Goal: Task Accomplishment & Management: Complete application form

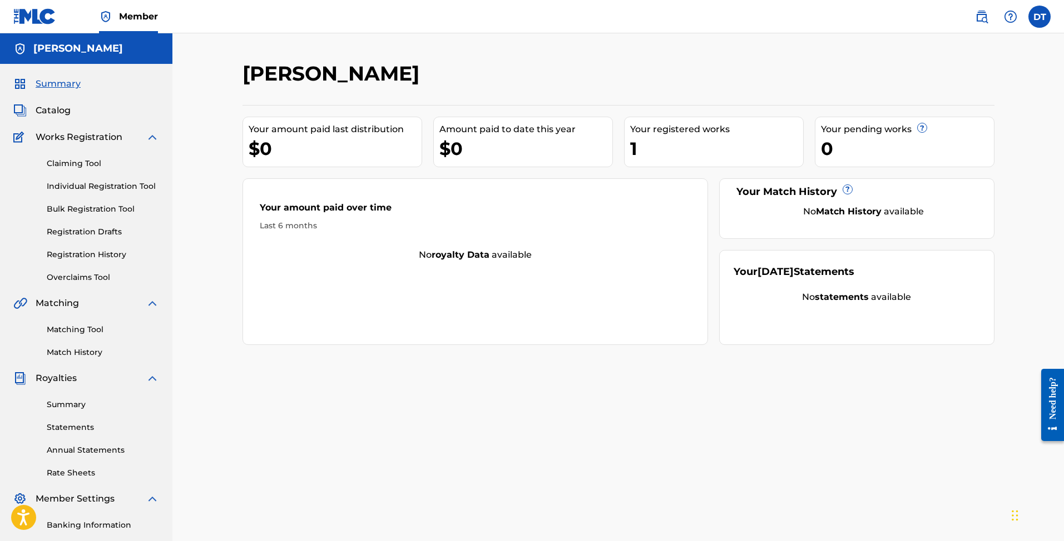
click at [100, 164] on link "Claiming Tool" at bounding box center [103, 164] width 112 height 12
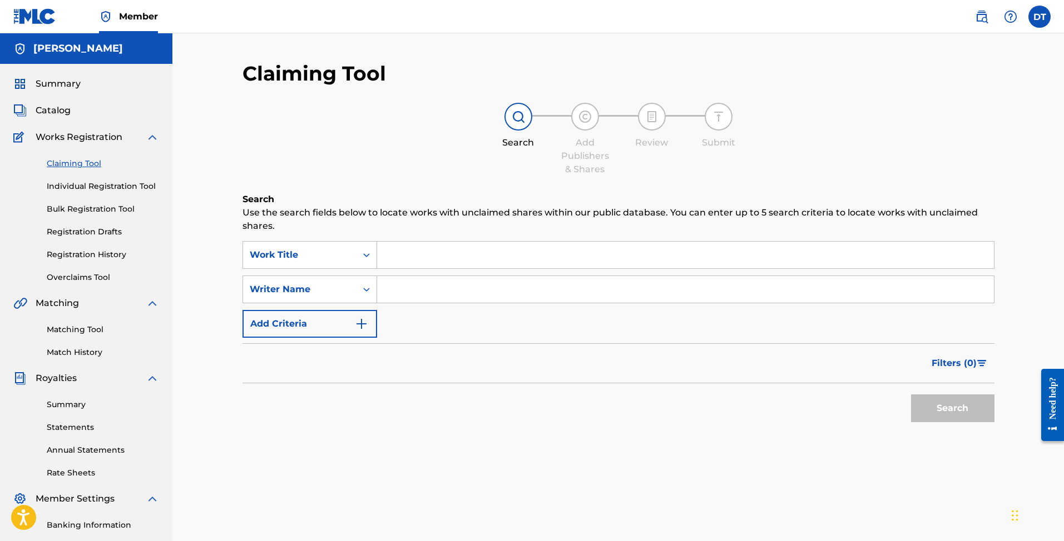
click at [484, 267] on input "Search Form" at bounding box center [685, 255] width 617 height 27
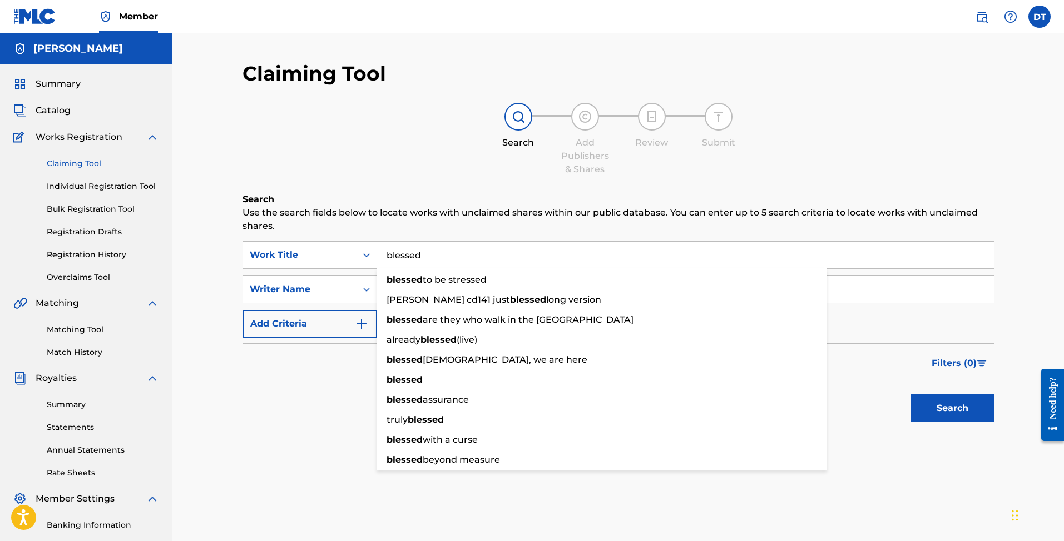
type input "blessed"
click at [952, 409] on button "Search" at bounding box center [952, 409] width 83 height 28
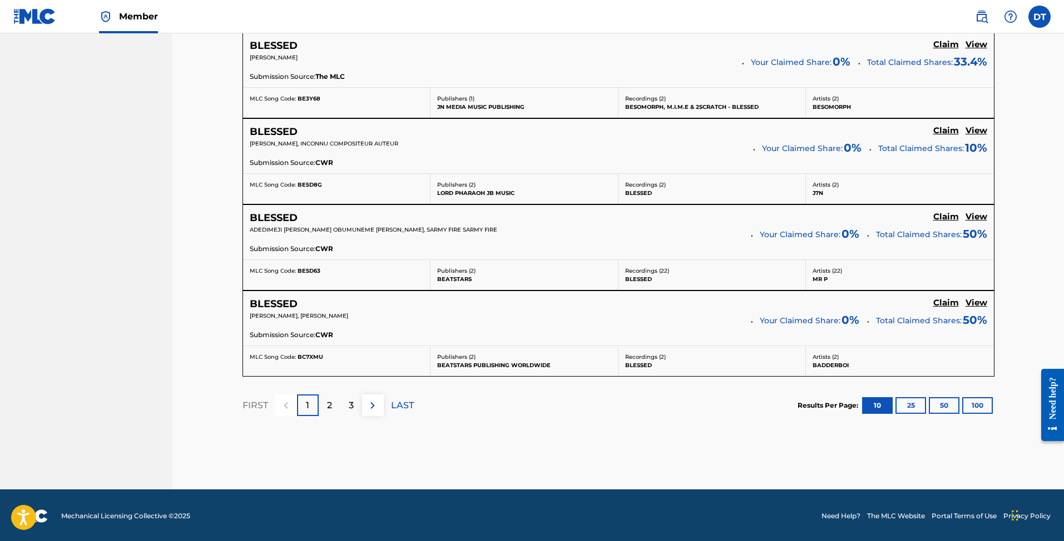
scroll to position [928, 0]
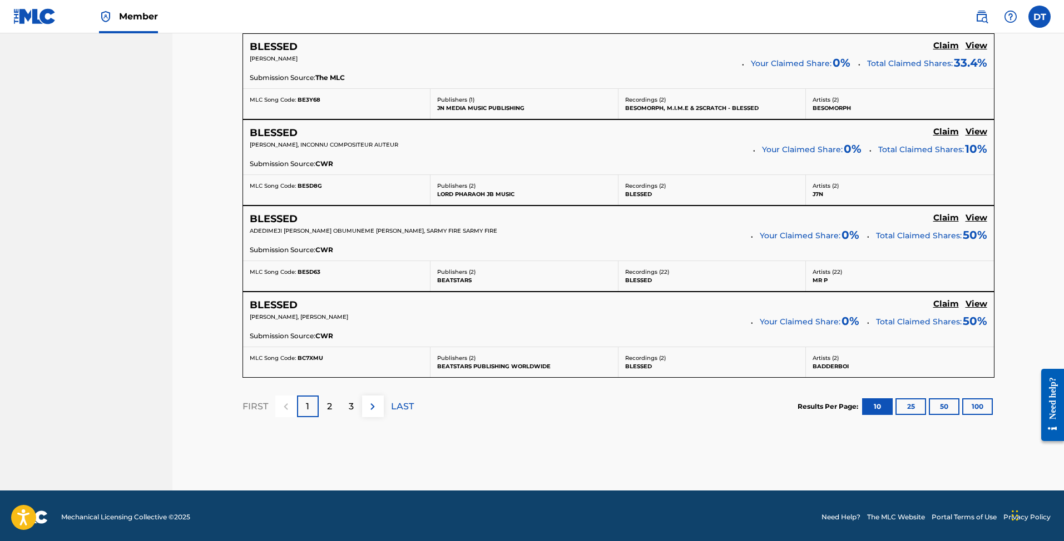
click at [329, 408] on p "2" at bounding box center [329, 406] width 5 height 13
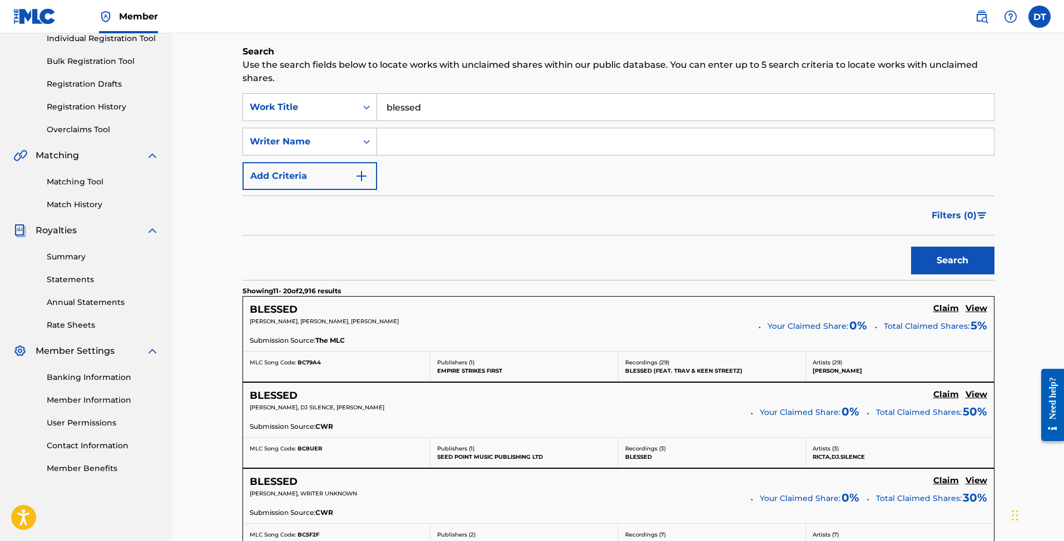
click at [495, 111] on input "blessed" at bounding box center [685, 107] width 617 height 27
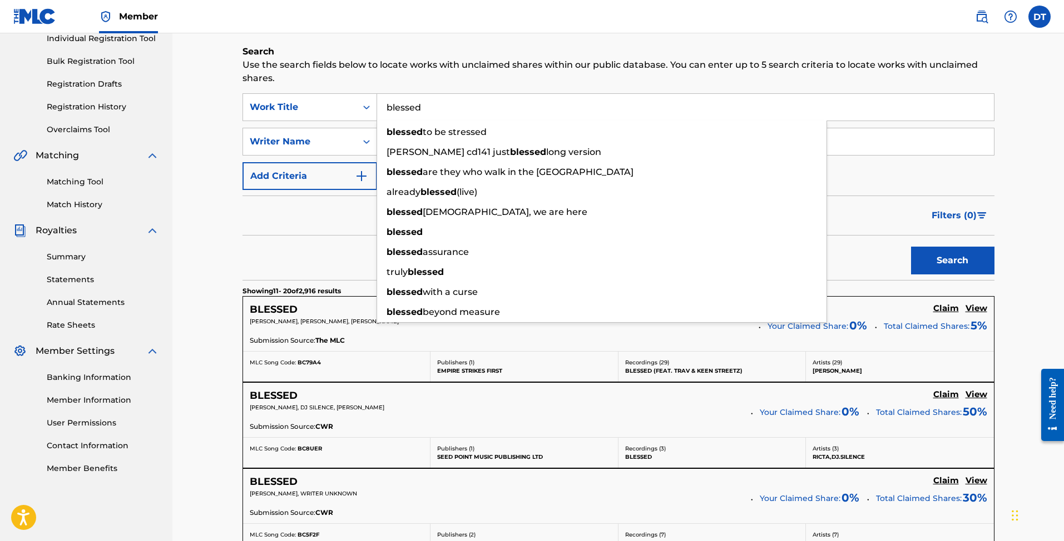
click at [495, 111] on input "blessed" at bounding box center [685, 107] width 617 height 27
click at [962, 166] on div "SearchWithCriteriabaf0a118-6ac4-4969-a4f1-38a5cef2704e Work Title blessed bless…" at bounding box center [618, 141] width 752 height 97
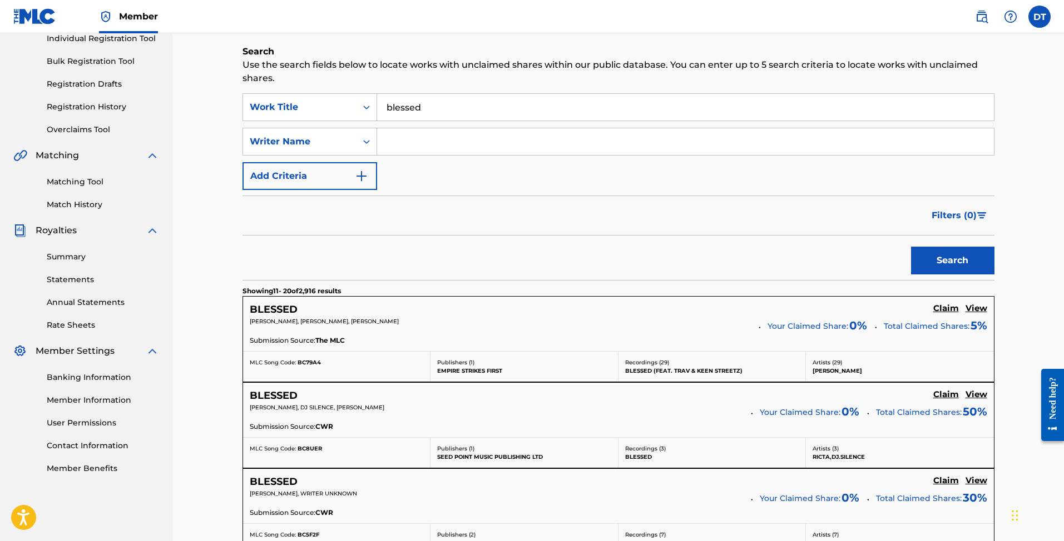
click at [465, 104] on input "blessed" at bounding box center [685, 107] width 617 height 27
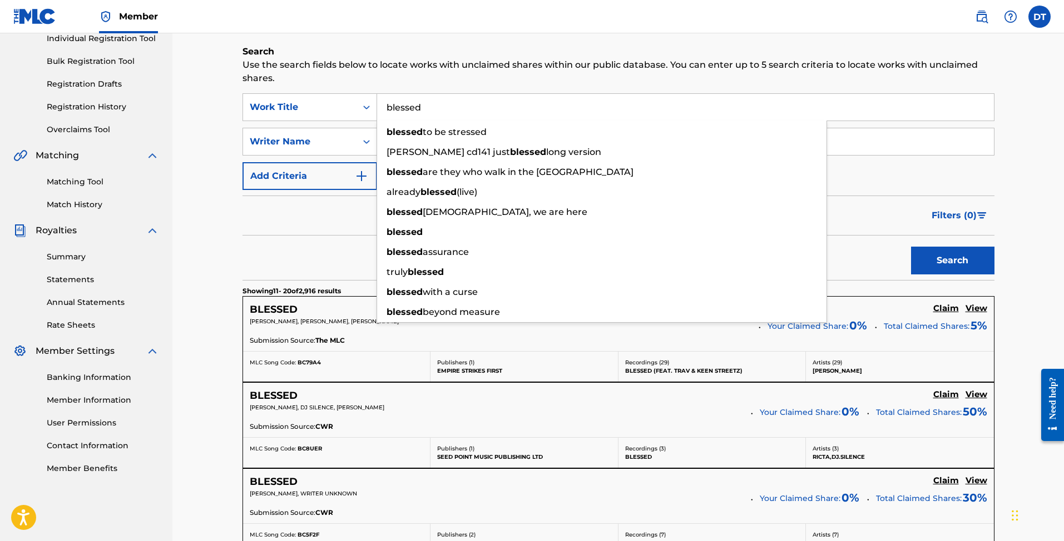
click at [465, 103] on input "blessed" at bounding box center [685, 107] width 617 height 27
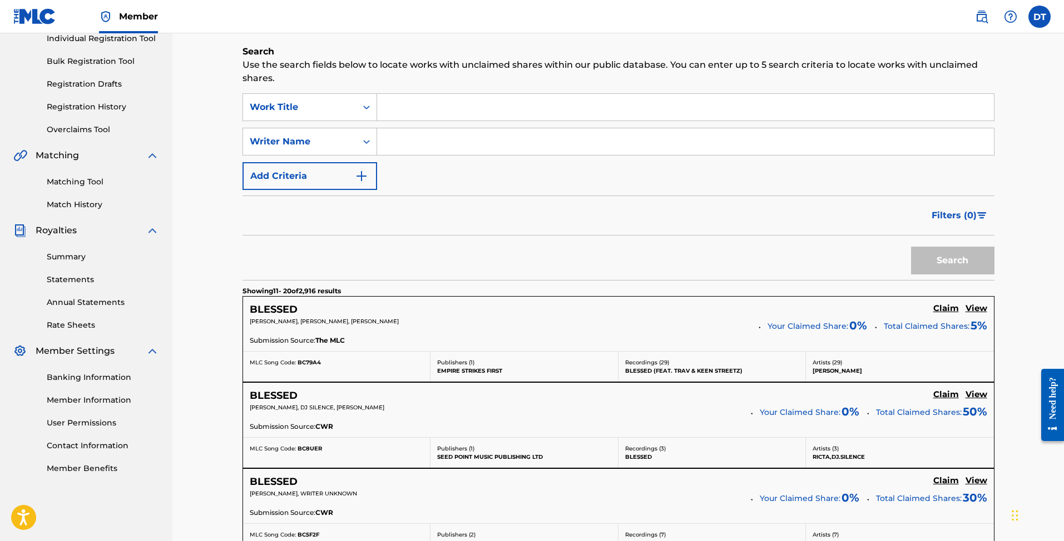
click at [447, 142] on input "Search Form" at bounding box center [685, 141] width 617 height 27
type input "[PERSON_NAME]"
click at [952, 261] on button "Search" at bounding box center [952, 261] width 83 height 28
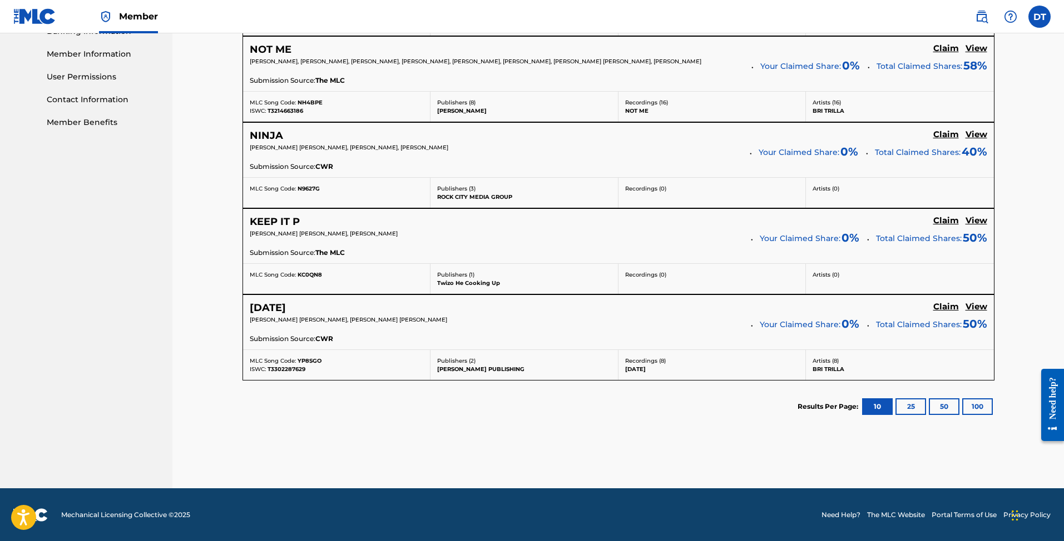
scroll to position [494, 0]
click at [903, 407] on button "25" at bounding box center [910, 407] width 31 height 17
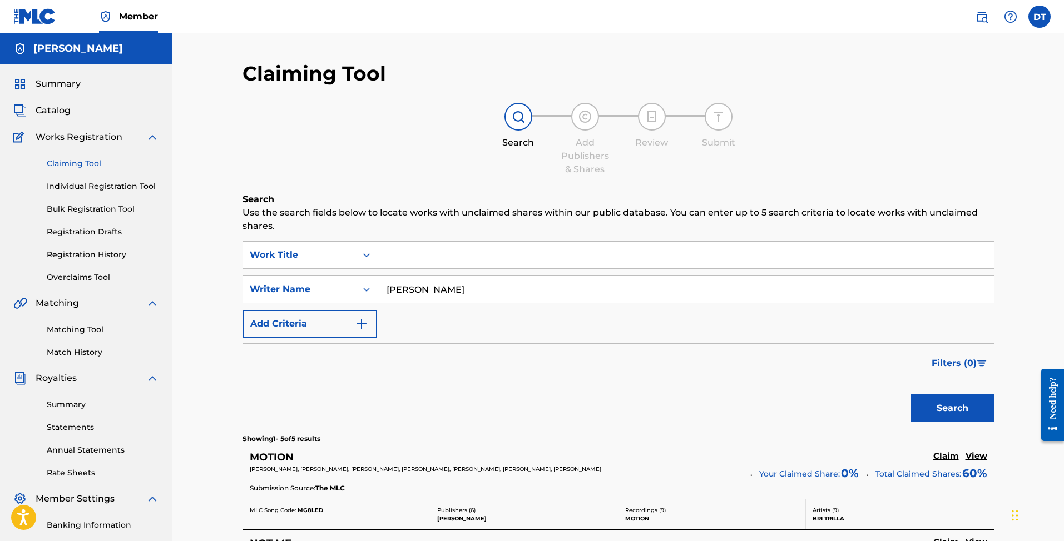
scroll to position [0, 0]
click at [419, 287] on input "[PERSON_NAME]" at bounding box center [685, 289] width 617 height 27
click at [90, 330] on link "Matching Tool" at bounding box center [103, 330] width 112 height 12
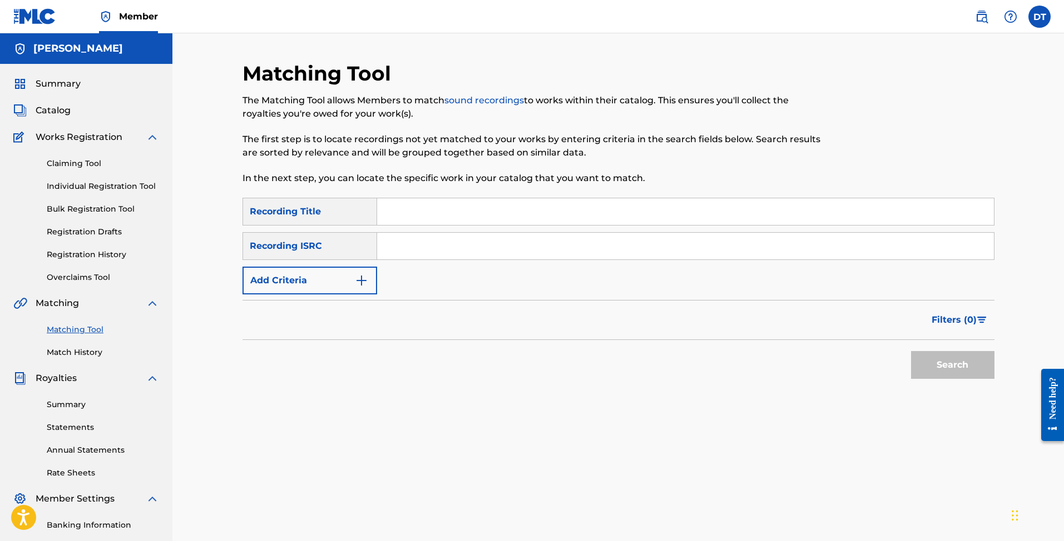
scroll to position [1, 0]
click at [366, 276] on img "Search Form" at bounding box center [361, 280] width 13 height 13
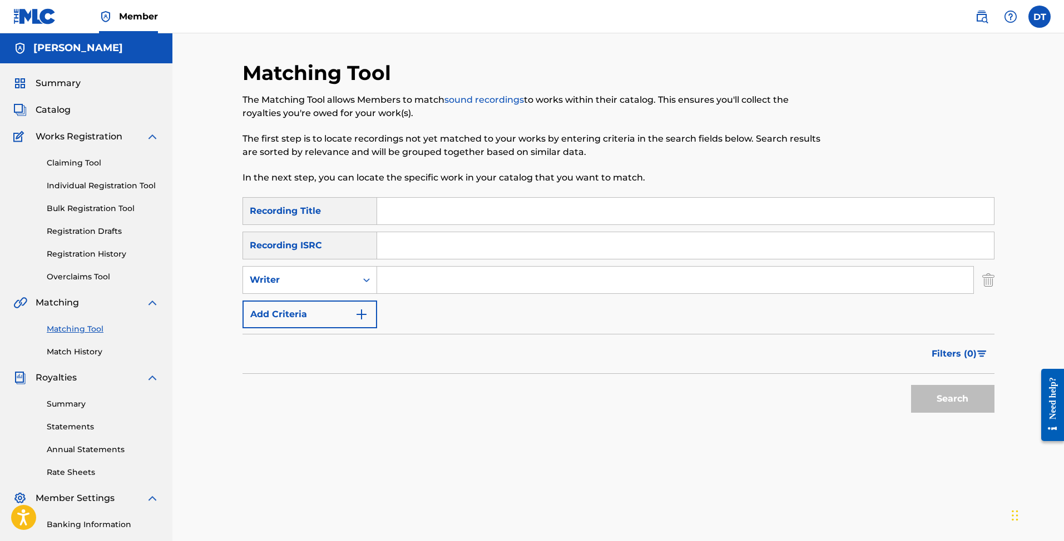
paste input "[PERSON_NAME]"
drag, startPoint x: 926, startPoint y: 398, endPoint x: 916, endPoint y: 398, distance: 10.6
click at [926, 398] on button "Search" at bounding box center [952, 399] width 83 height 28
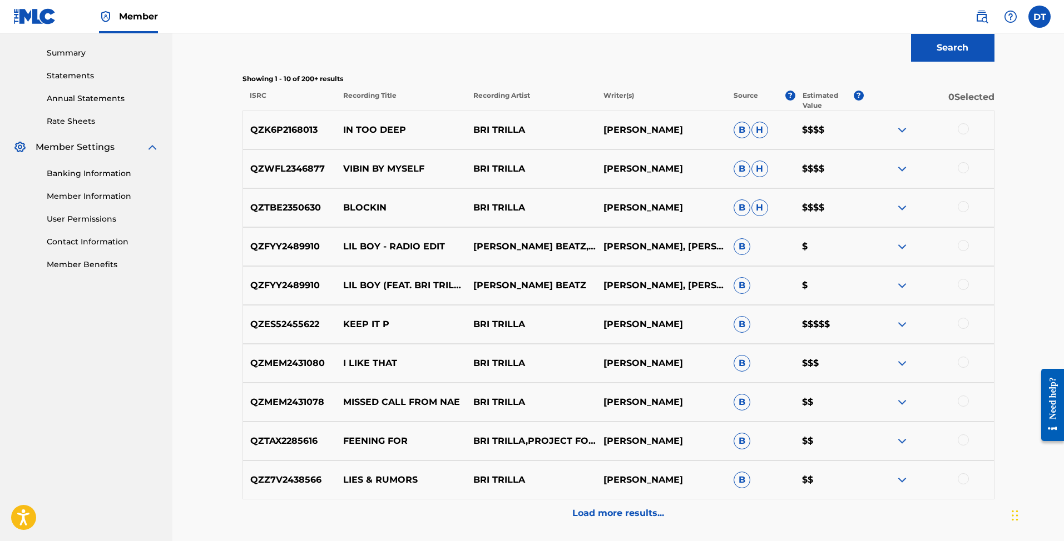
scroll to position [425, 0]
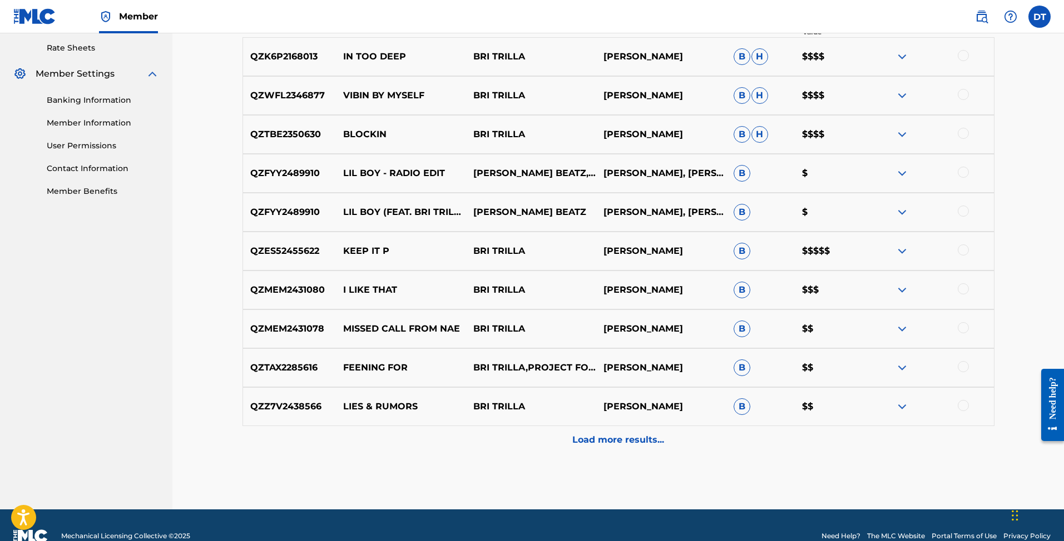
click at [587, 440] on p "Load more results..." at bounding box center [618, 440] width 92 height 13
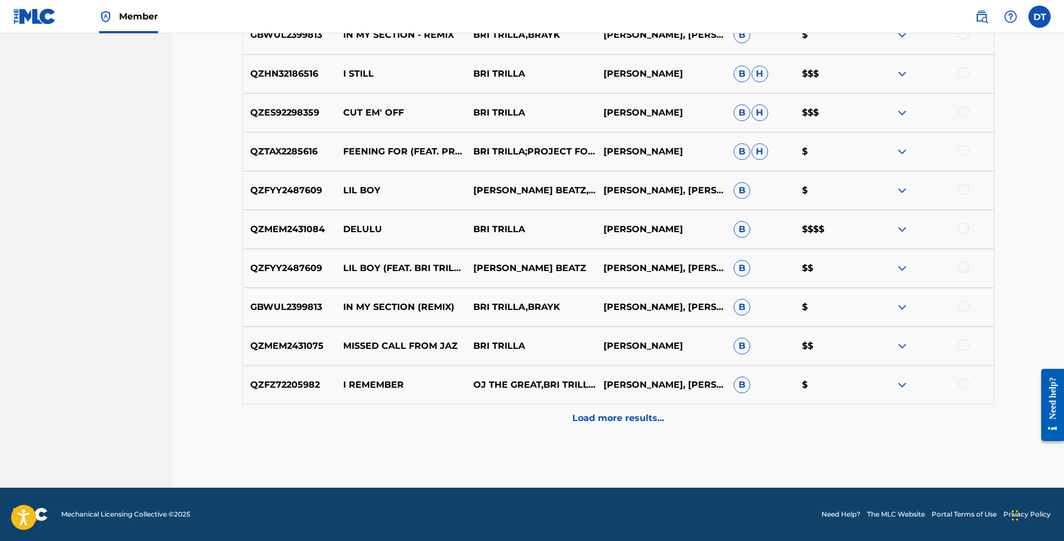
scroll to position [836, 0]
click at [613, 418] on p "Load more results..." at bounding box center [618, 418] width 92 height 13
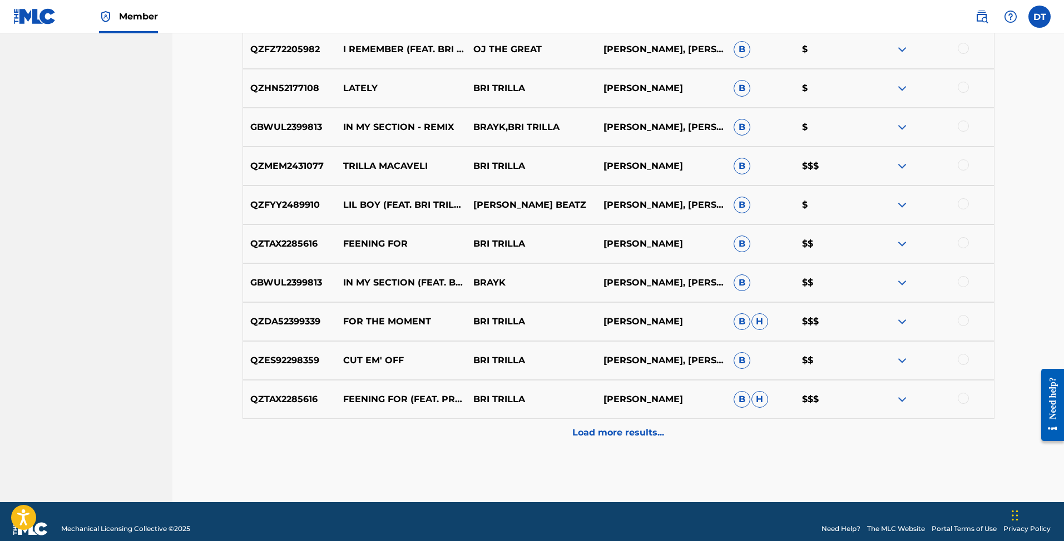
click at [604, 430] on p "Load more results..." at bounding box center [618, 432] width 92 height 13
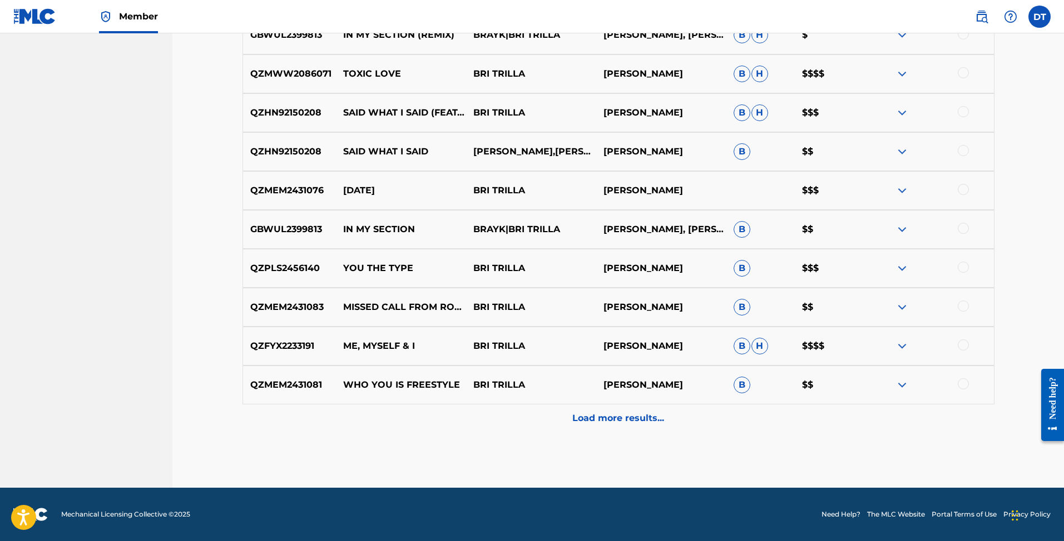
scroll to position [1614, 0]
click at [604, 431] on div "Load more results..." at bounding box center [618, 419] width 752 height 28
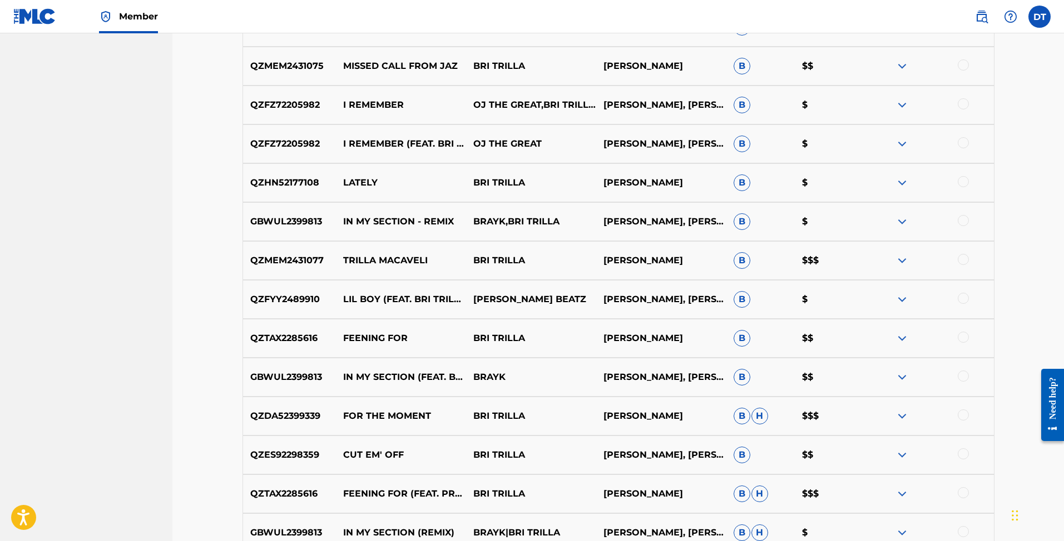
scroll to position [1117, 0]
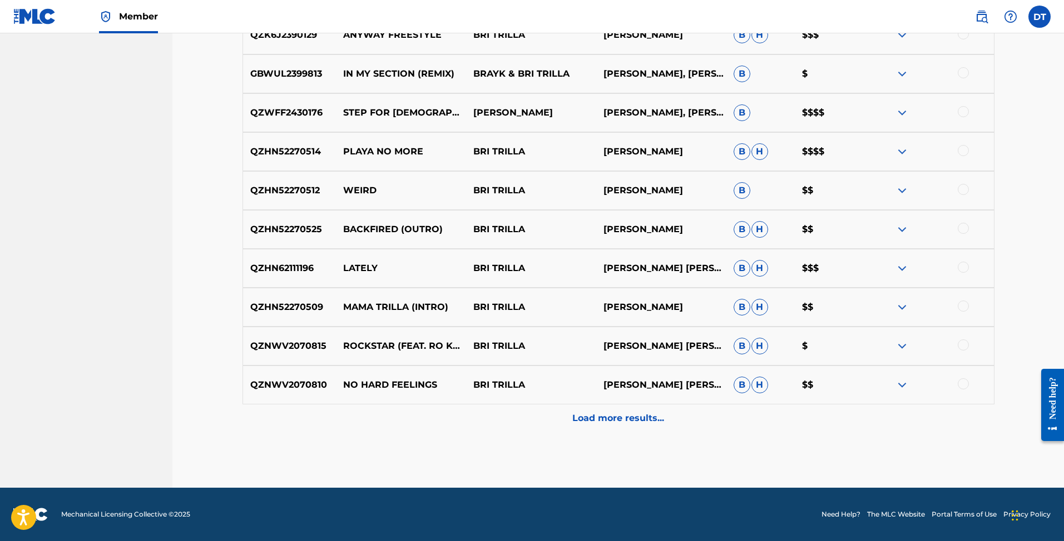
click at [607, 422] on p "Load more results..." at bounding box center [618, 418] width 92 height 13
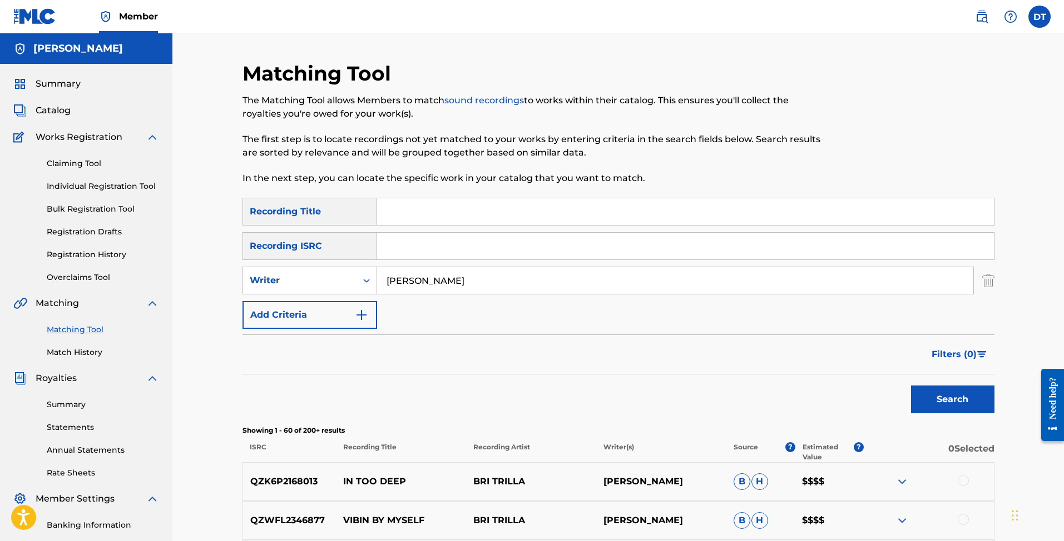
scroll to position [-1, 0]
click at [421, 284] on input "[PERSON_NAME]" at bounding box center [675, 280] width 596 height 27
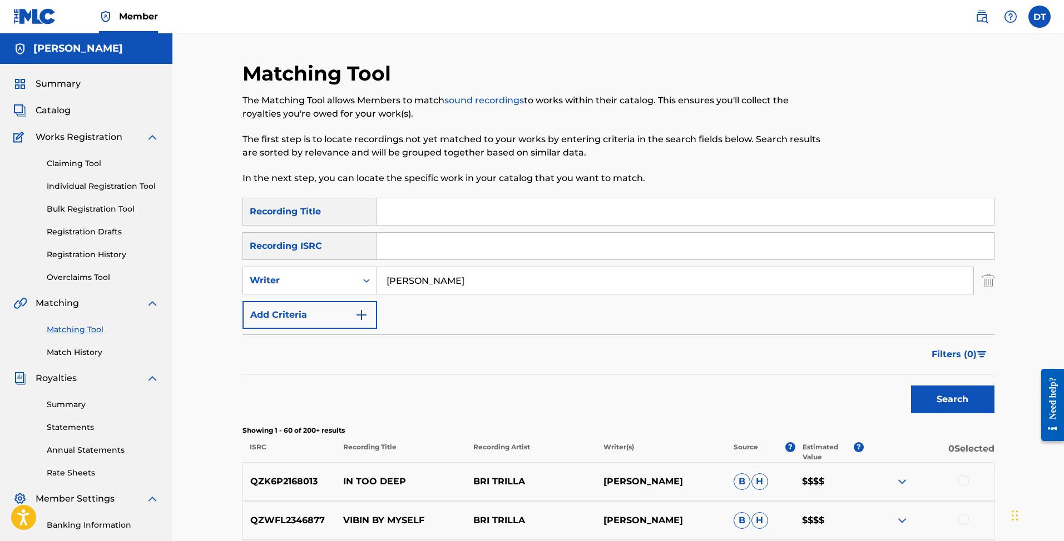
type input "="
click at [446, 221] on input "Search Form" at bounding box center [685, 211] width 617 height 27
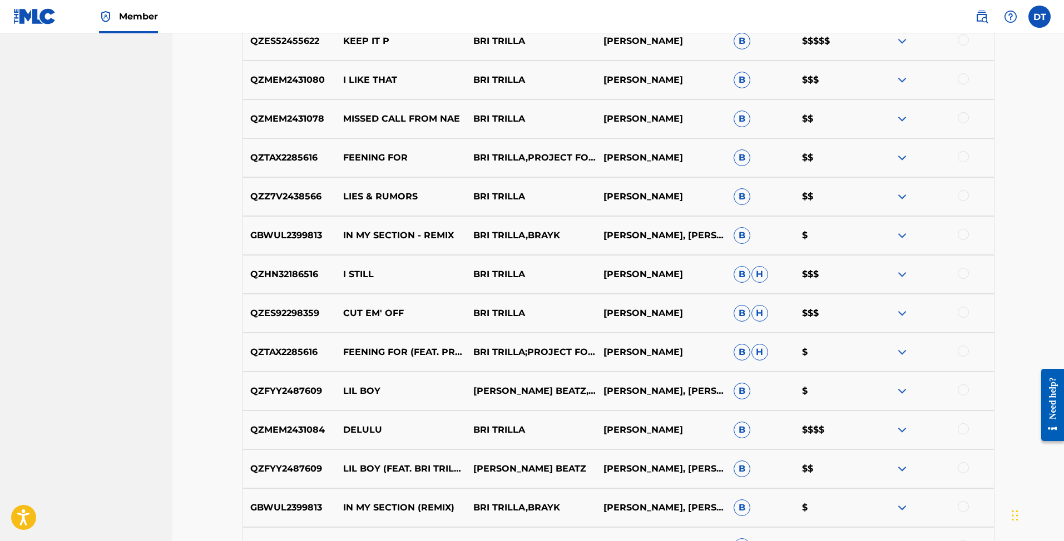
scroll to position [636, 0]
click at [807, 425] on p "$$$$" at bounding box center [828, 429] width 69 height 13
click at [898, 430] on img at bounding box center [901, 429] width 13 height 13
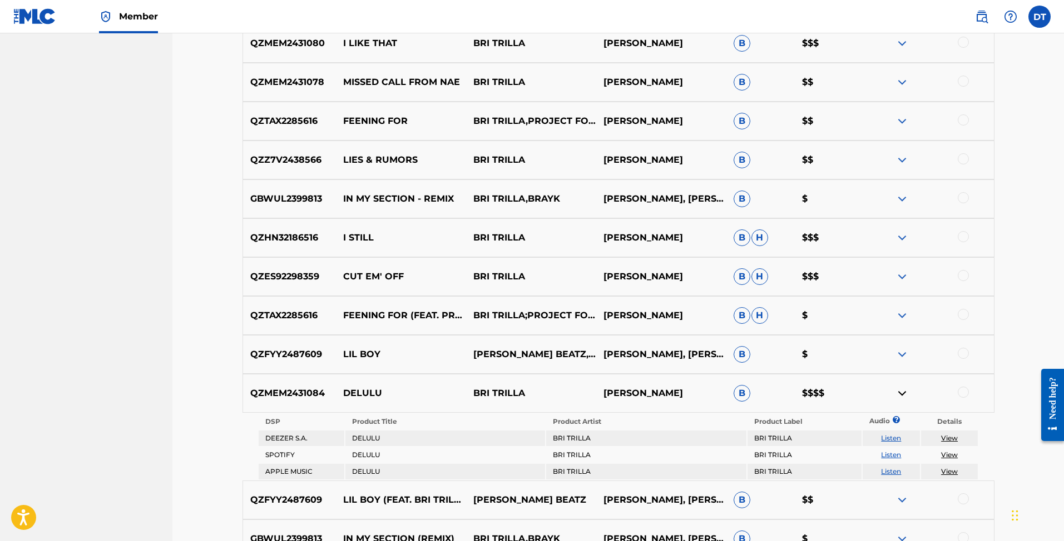
scroll to position [677, 0]
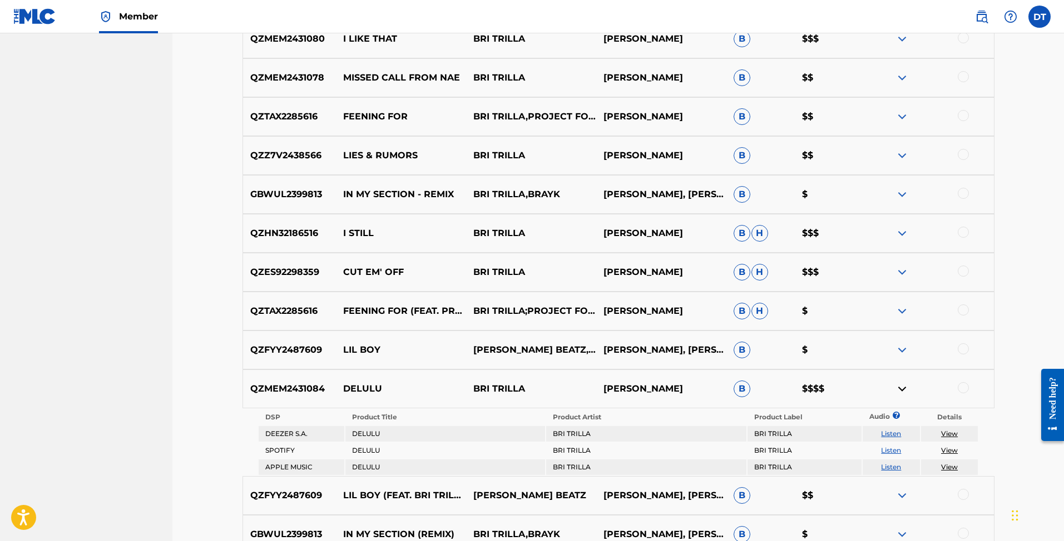
click at [902, 390] on img at bounding box center [901, 388] width 13 height 13
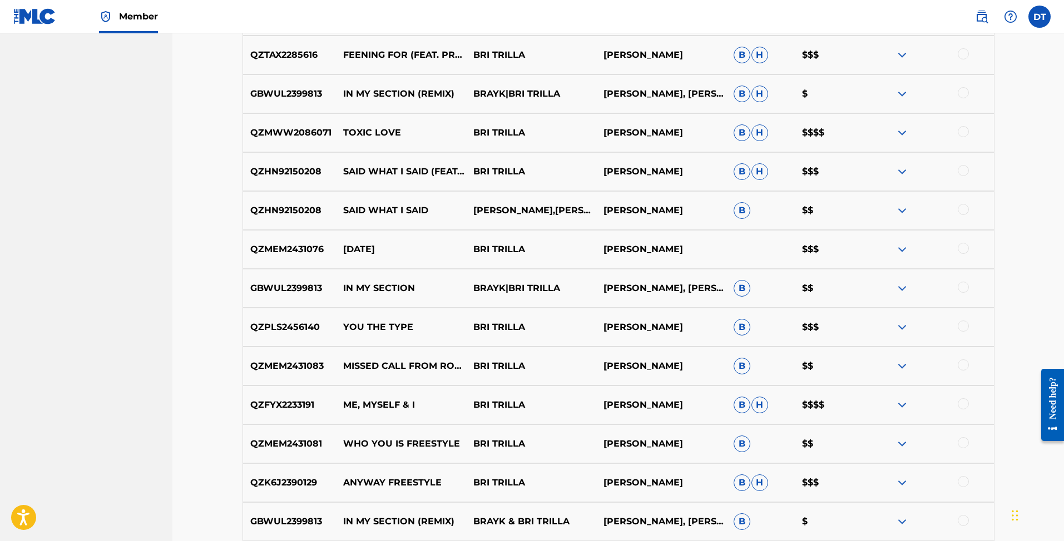
scroll to position [1561, 0]
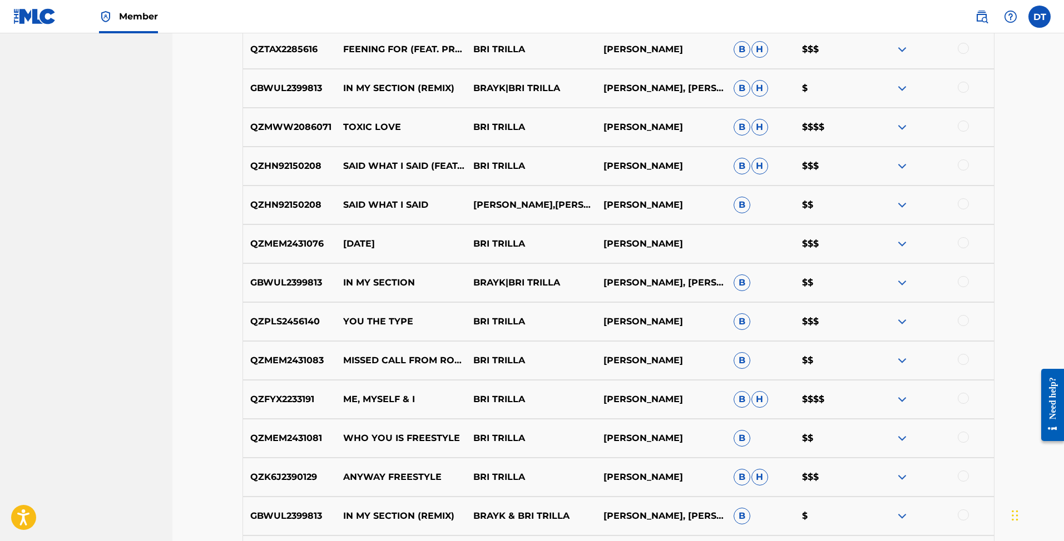
click at [904, 401] on img at bounding box center [901, 399] width 13 height 13
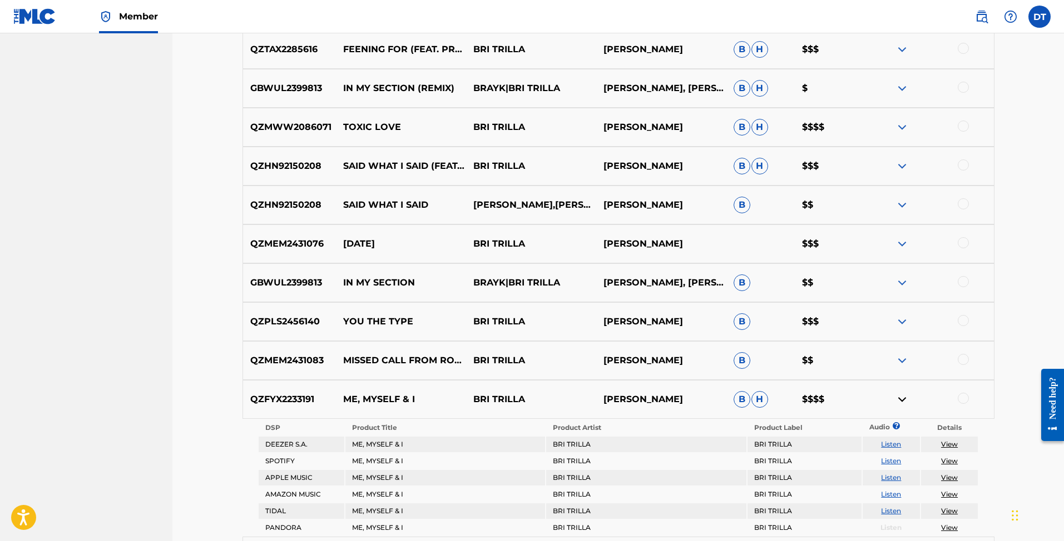
click at [904, 401] on img at bounding box center [901, 399] width 13 height 13
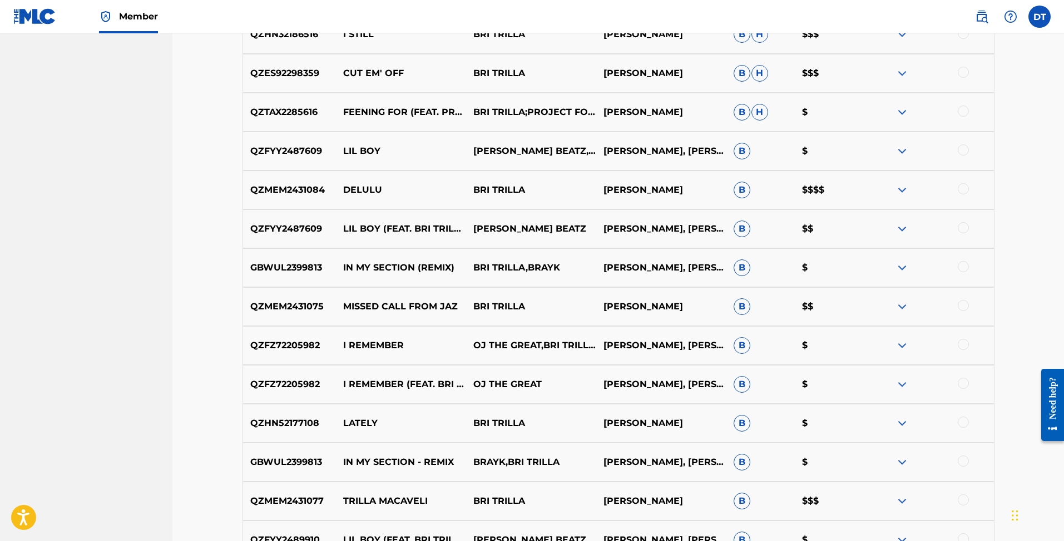
scroll to position [857, 0]
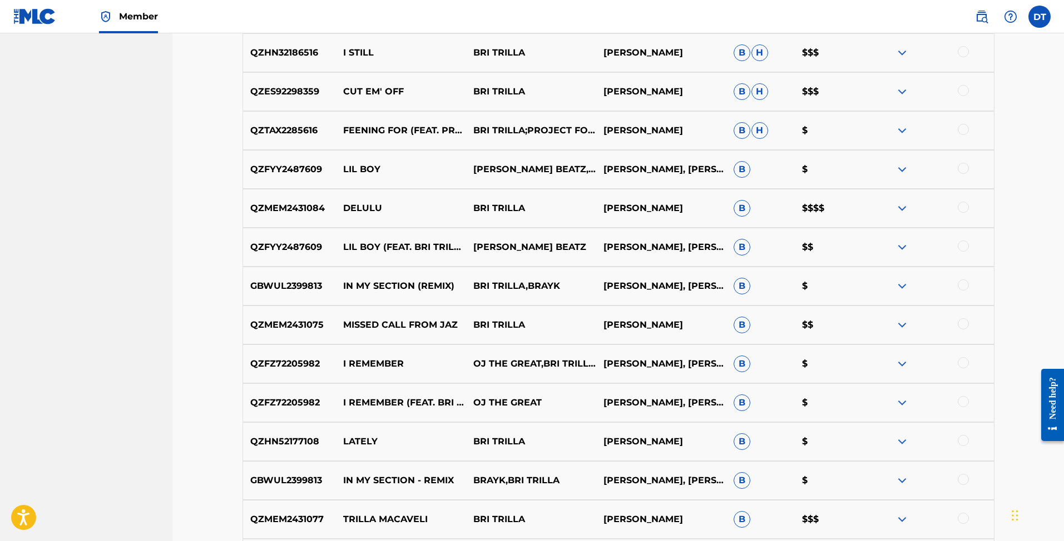
click at [901, 90] on img at bounding box center [901, 91] width 13 height 13
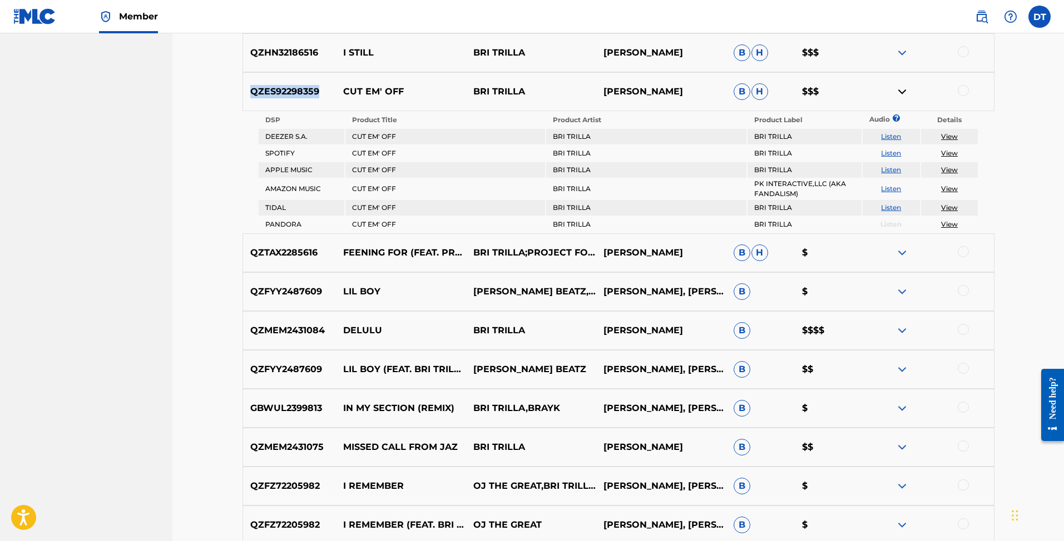
drag, startPoint x: 250, startPoint y: 91, endPoint x: 322, endPoint y: 90, distance: 72.3
click at [322, 90] on p "QZES92298359" at bounding box center [289, 91] width 93 height 13
copy p "QZES92298359"
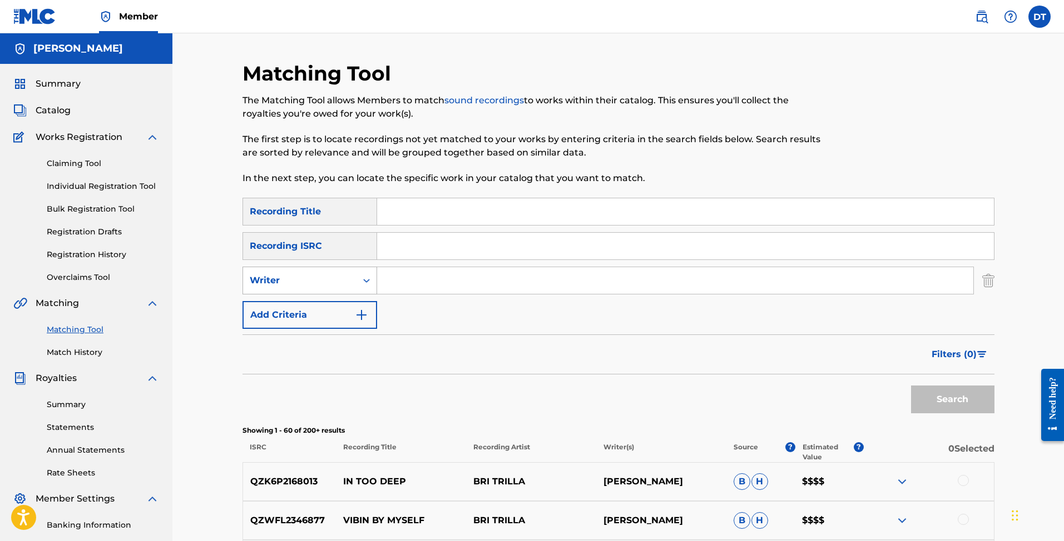
scroll to position [0, 0]
click at [411, 252] on input "Search Form" at bounding box center [685, 246] width 617 height 27
click at [74, 165] on link "Claiming Tool" at bounding box center [103, 164] width 112 height 12
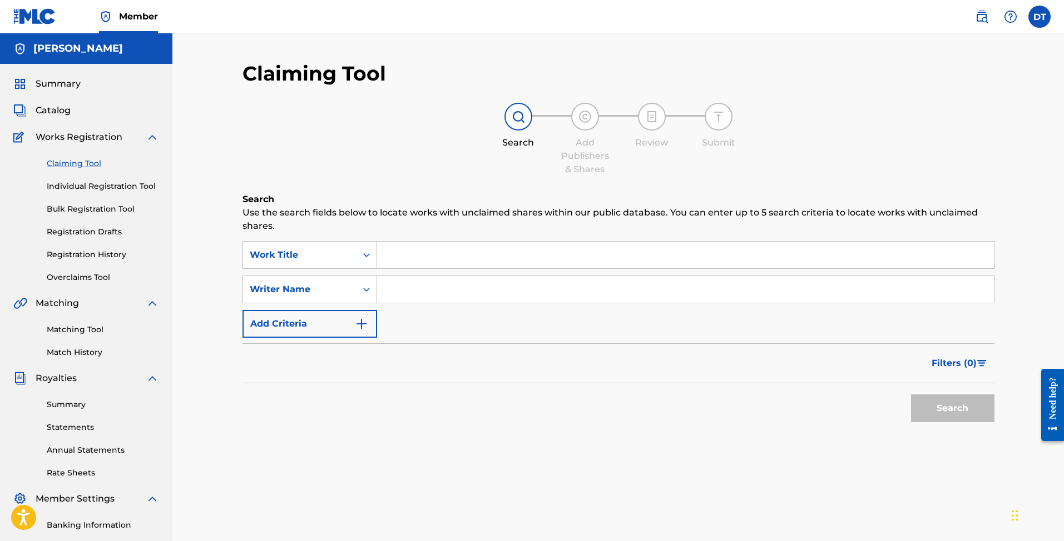
click at [351, 320] on button "Add Criteria" at bounding box center [309, 324] width 135 height 28
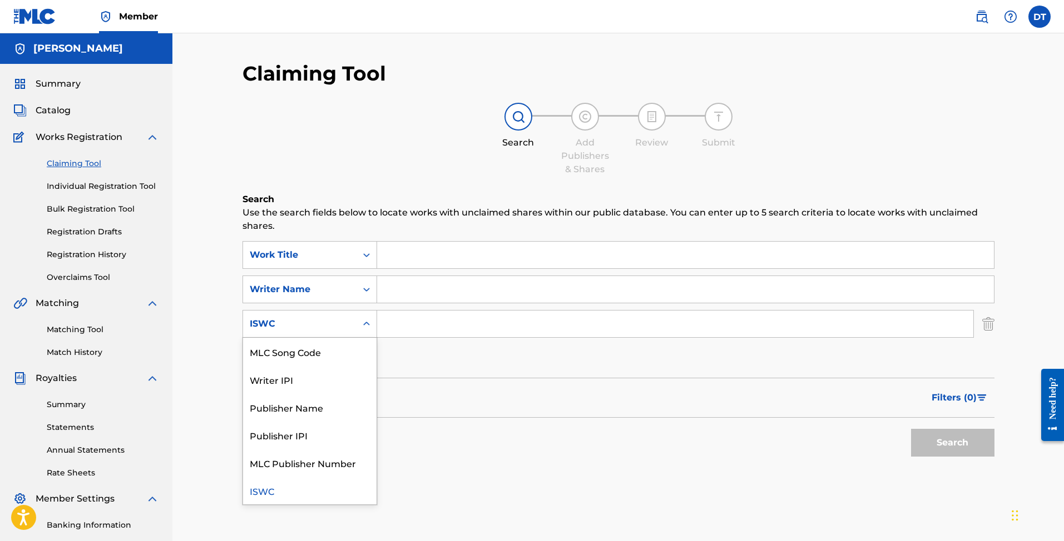
click at [353, 324] on div "ISWC" at bounding box center [299, 324] width 113 height 21
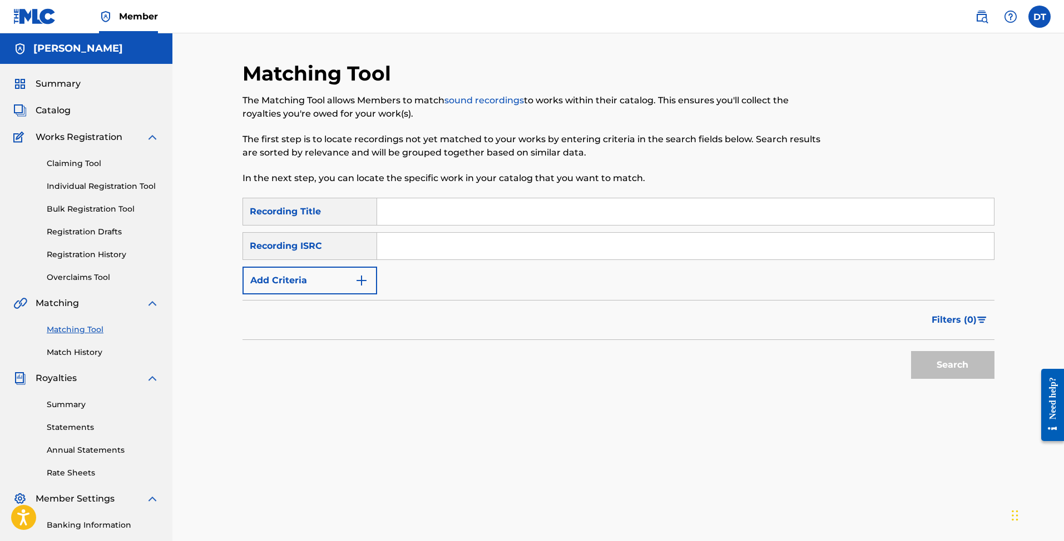
click at [402, 215] on input "Search Form" at bounding box center [685, 211] width 617 height 27
type input "[PERSON_NAME]"
click at [952, 365] on button "Search" at bounding box center [952, 365] width 83 height 28
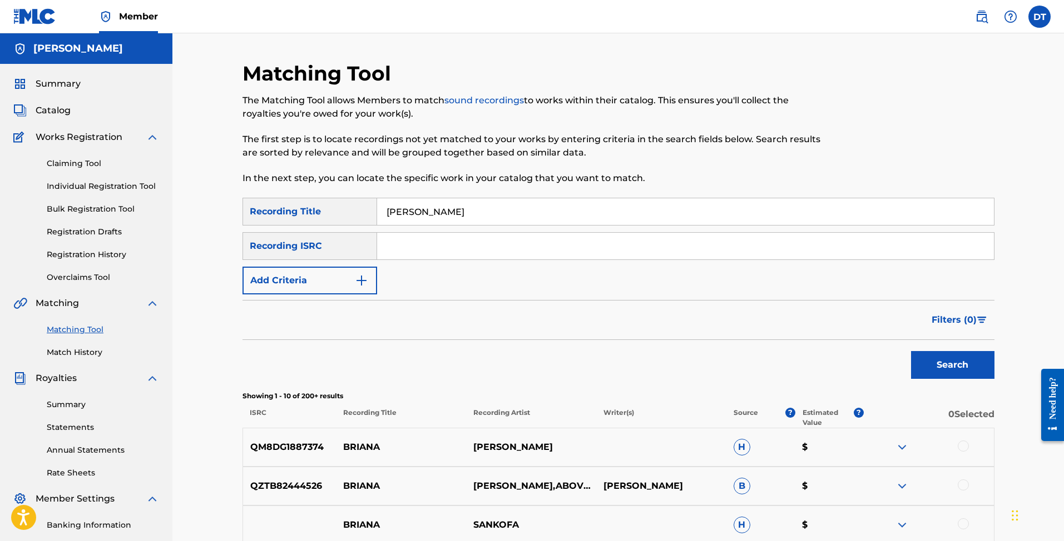
drag, startPoint x: 369, startPoint y: 286, endPoint x: 401, endPoint y: 256, distance: 44.5
click at [369, 286] on button "Add Criteria" at bounding box center [309, 281] width 135 height 28
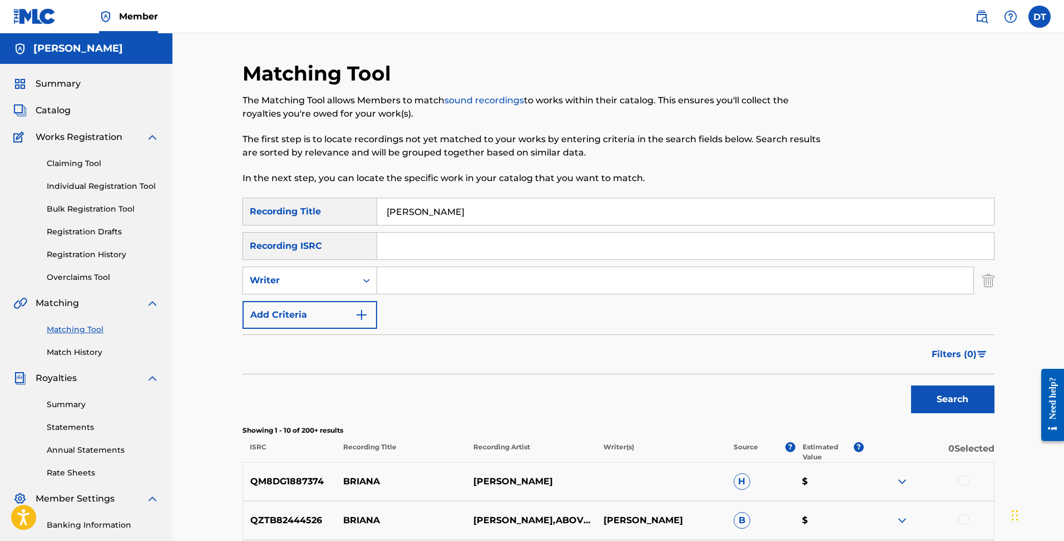
drag, startPoint x: 444, startPoint y: 211, endPoint x: 382, endPoint y: 212, distance: 62.3
click at [382, 212] on input "[PERSON_NAME]" at bounding box center [685, 211] width 617 height 27
click at [406, 282] on input "Search Form" at bounding box center [675, 280] width 596 height 27
click at [952, 400] on button "Search" at bounding box center [952, 400] width 83 height 28
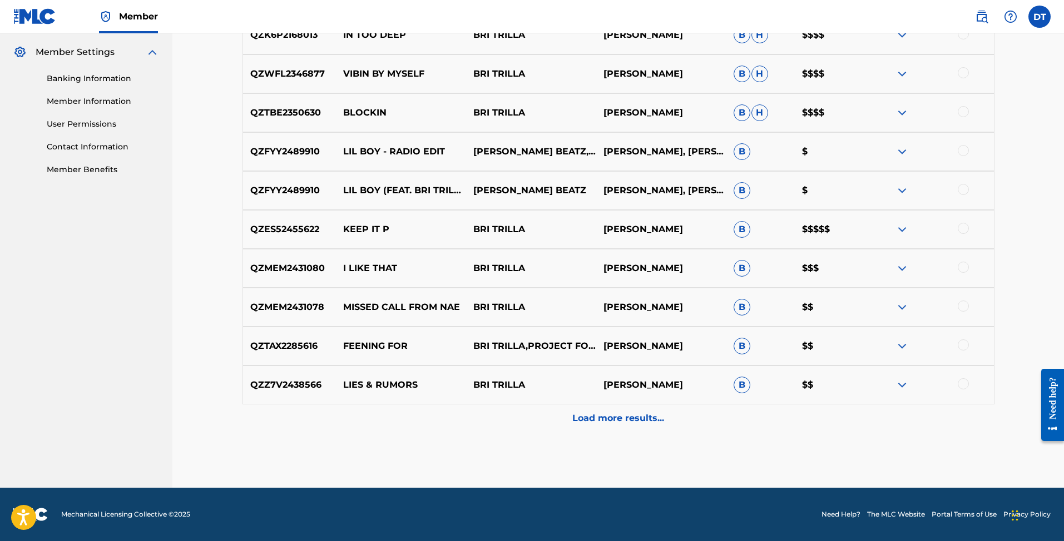
scroll to position [447, 0]
click at [564, 415] on div "Load more results..." at bounding box center [618, 419] width 752 height 28
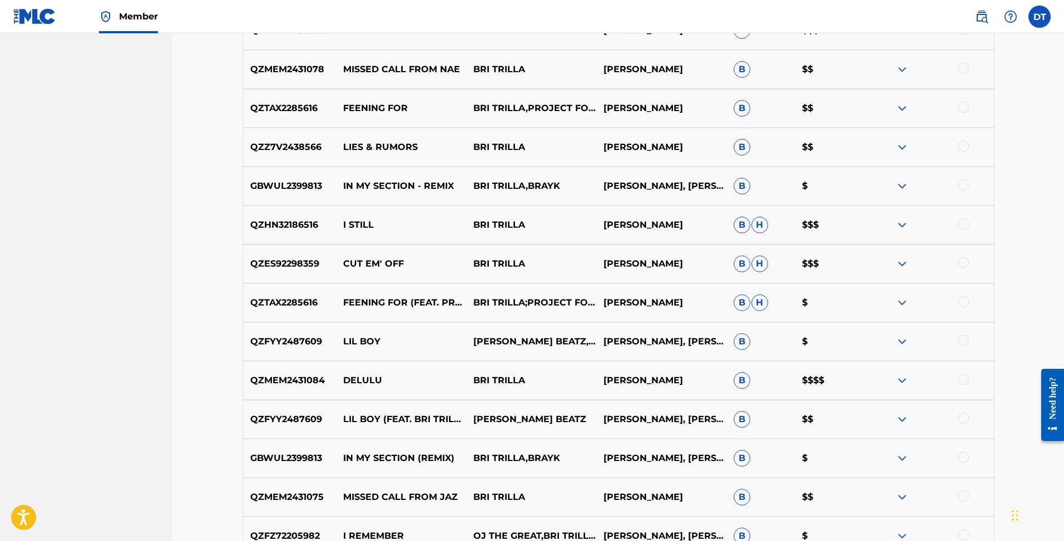
scroll to position [685, 0]
drag, startPoint x: 345, startPoint y: 261, endPoint x: 402, endPoint y: 265, distance: 57.4
click at [402, 265] on p "CUT EM' OFF" at bounding box center [401, 263] width 130 height 13
copy p "CUT EM' OFF"
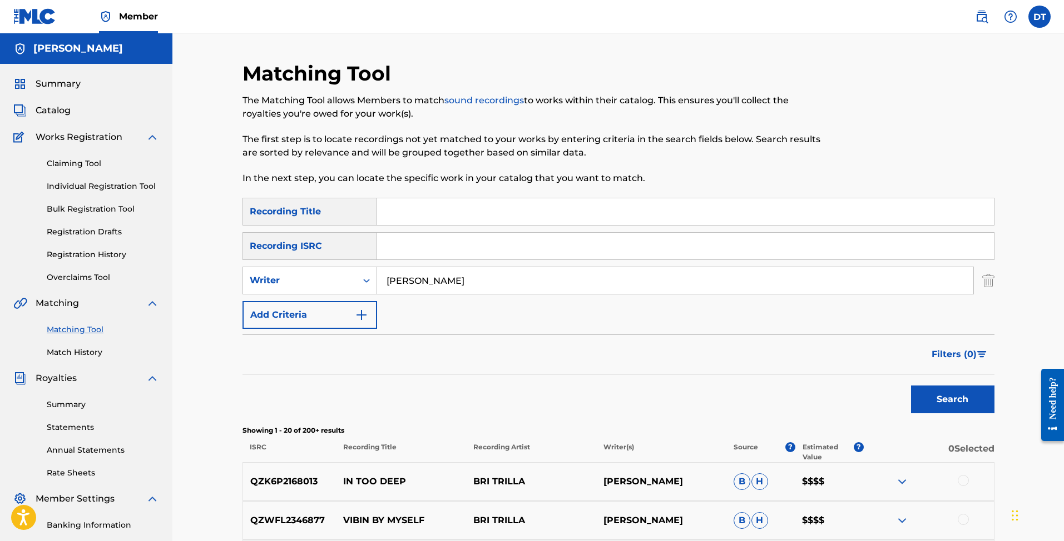
scroll to position [0, 0]
click at [454, 280] on input "[PERSON_NAME]" at bounding box center [675, 280] width 596 height 27
type input "[PERSON_NAME]"
click at [952, 400] on button "Search" at bounding box center [952, 400] width 83 height 28
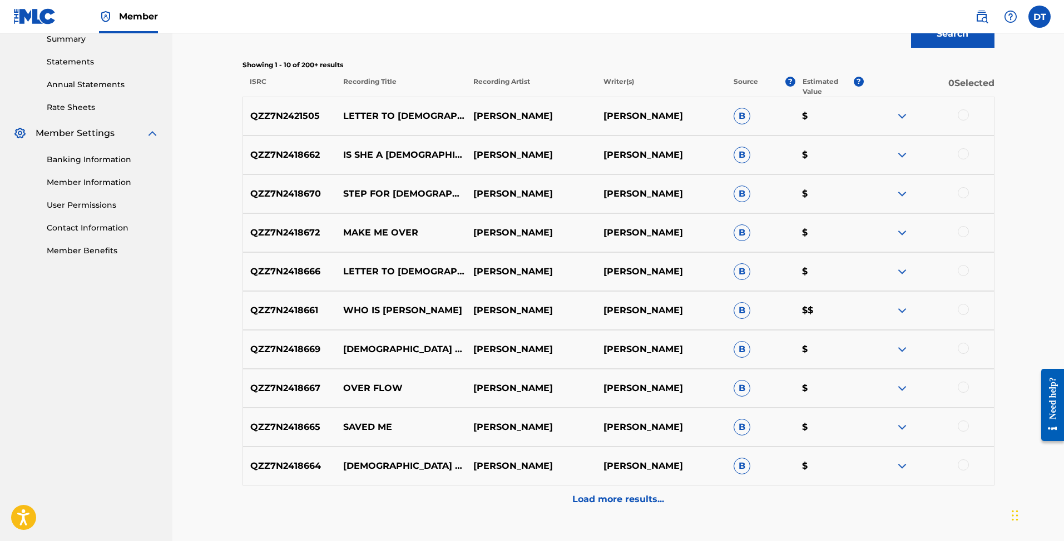
scroll to position [369, 0]
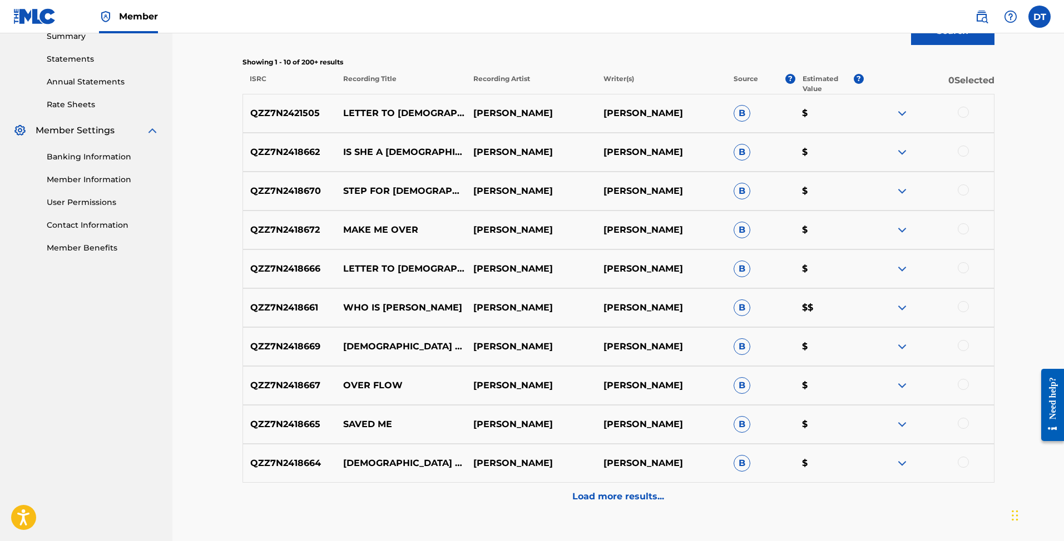
click at [626, 503] on p "Load more results..." at bounding box center [618, 496] width 92 height 13
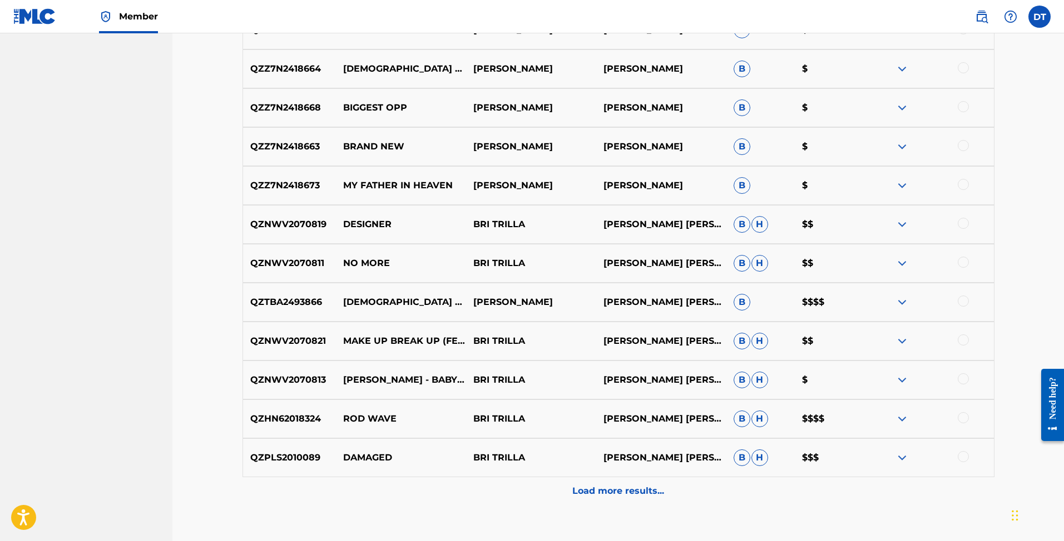
scroll to position [767, 0]
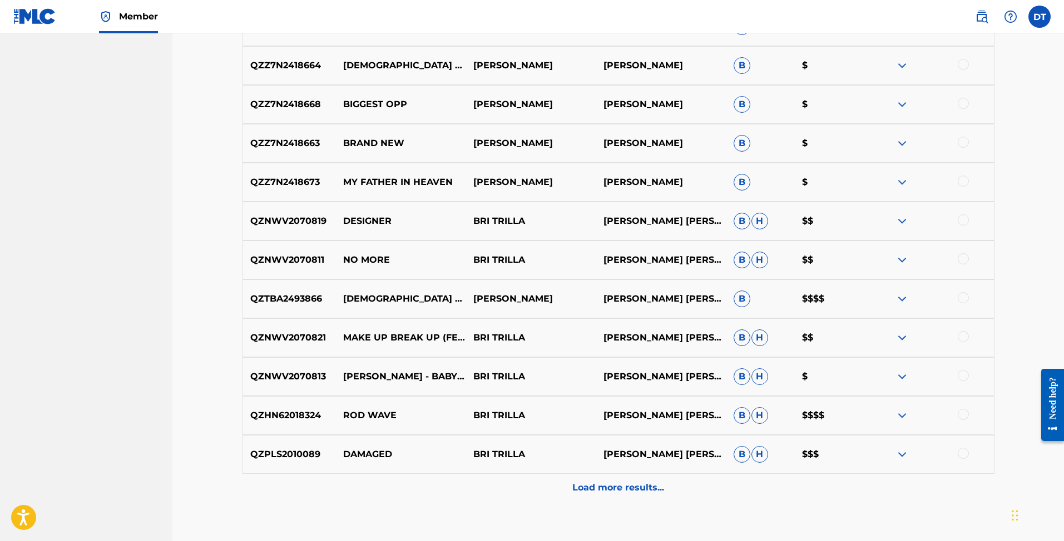
click at [631, 484] on p "Load more results..." at bounding box center [618, 487] width 92 height 13
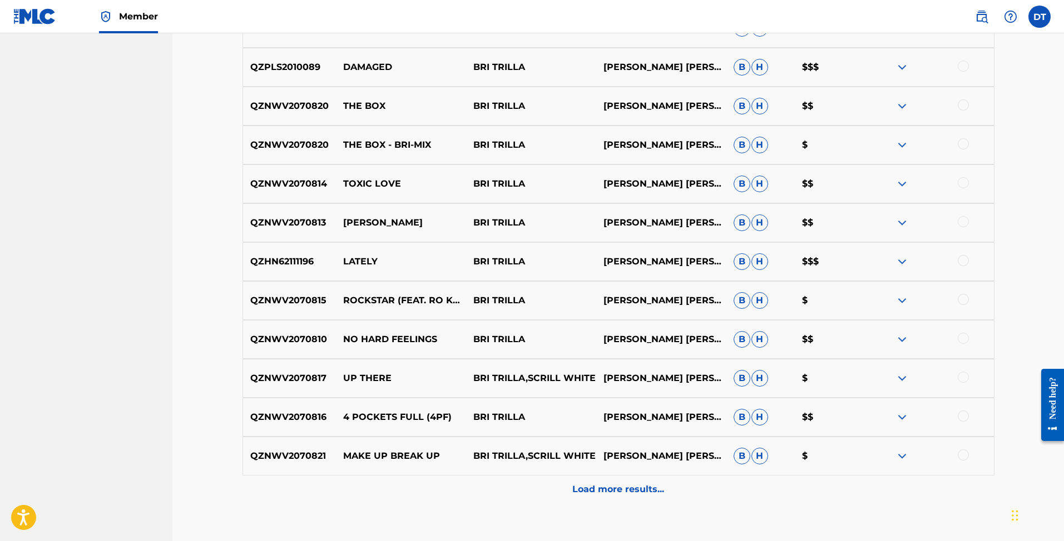
scroll to position [1159, 0]
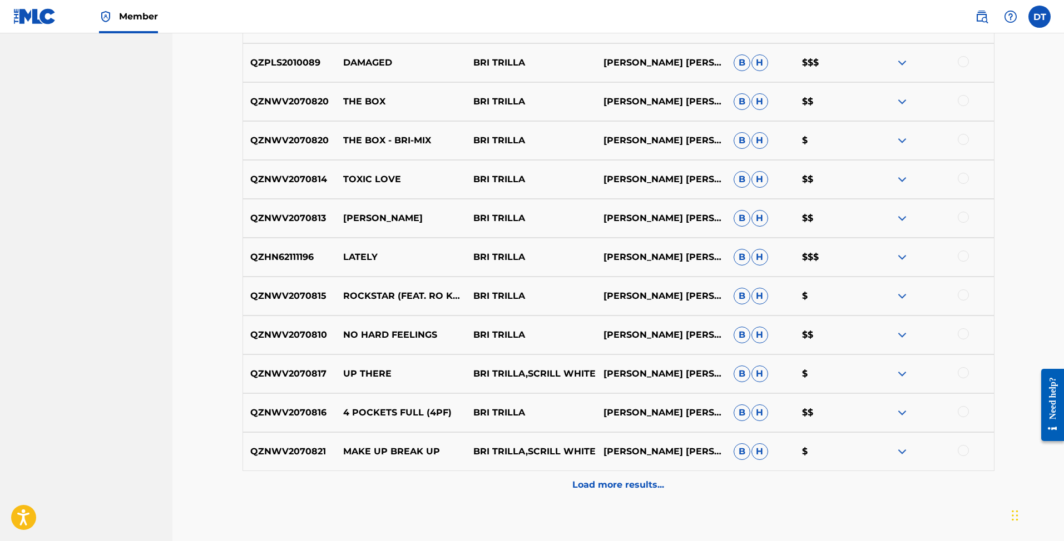
click at [629, 480] on p "Load more results..." at bounding box center [618, 485] width 92 height 13
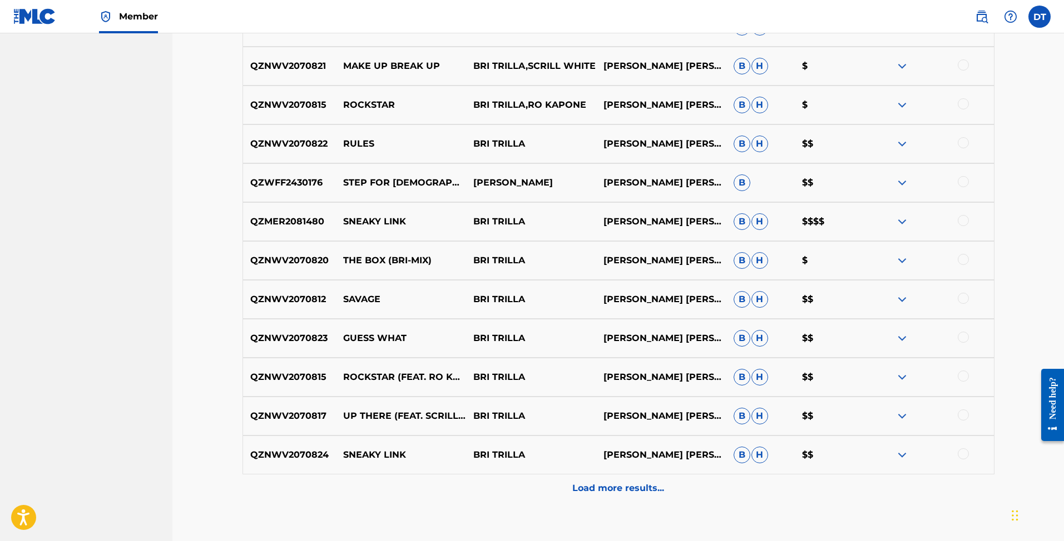
scroll to position [1547, 0]
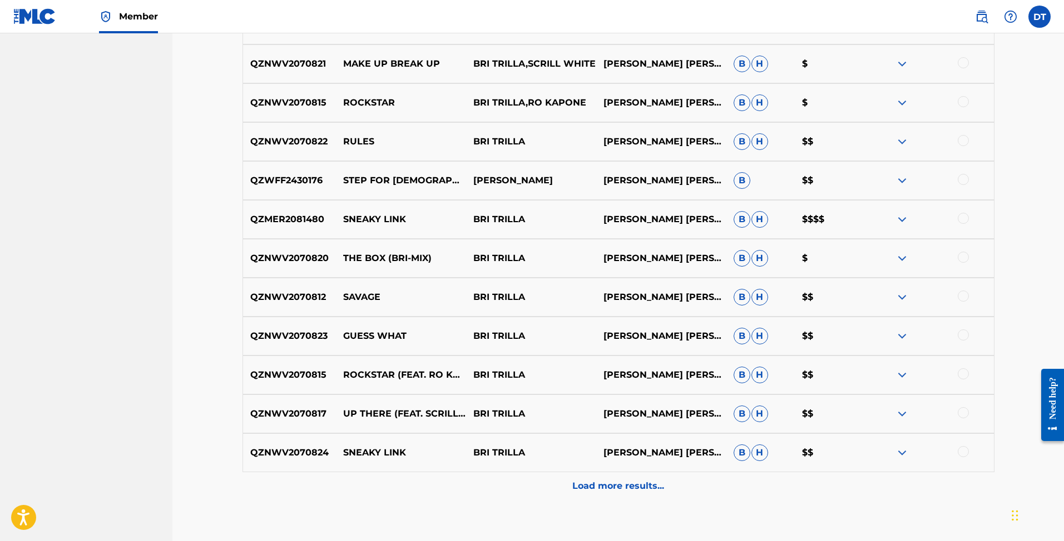
click at [588, 484] on p "Load more results..." at bounding box center [618, 486] width 92 height 13
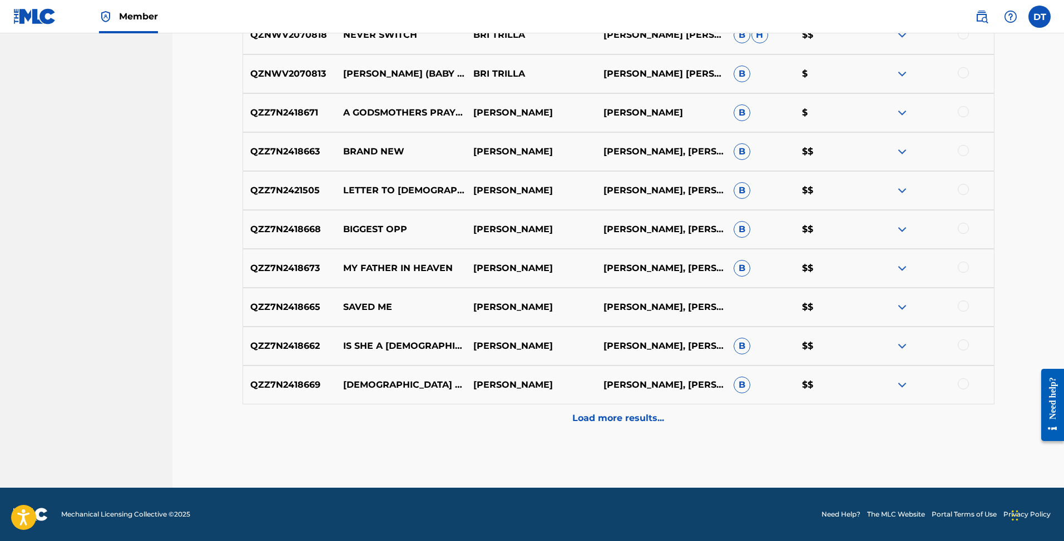
scroll to position [2004, 0]
click at [597, 423] on p "Load more results..." at bounding box center [618, 418] width 92 height 13
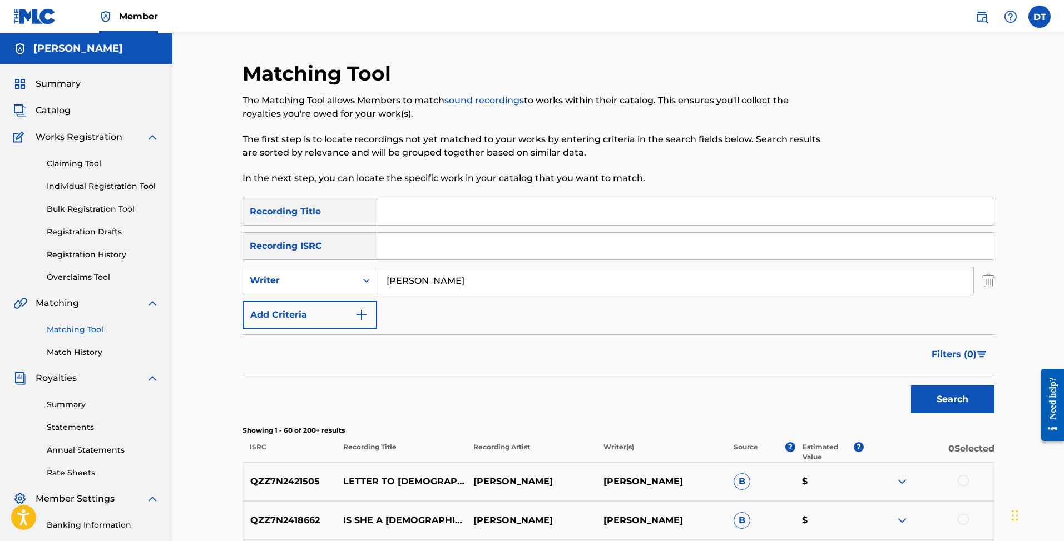
scroll to position [0, 0]
click at [92, 164] on link "Claiming Tool" at bounding box center [103, 164] width 112 height 12
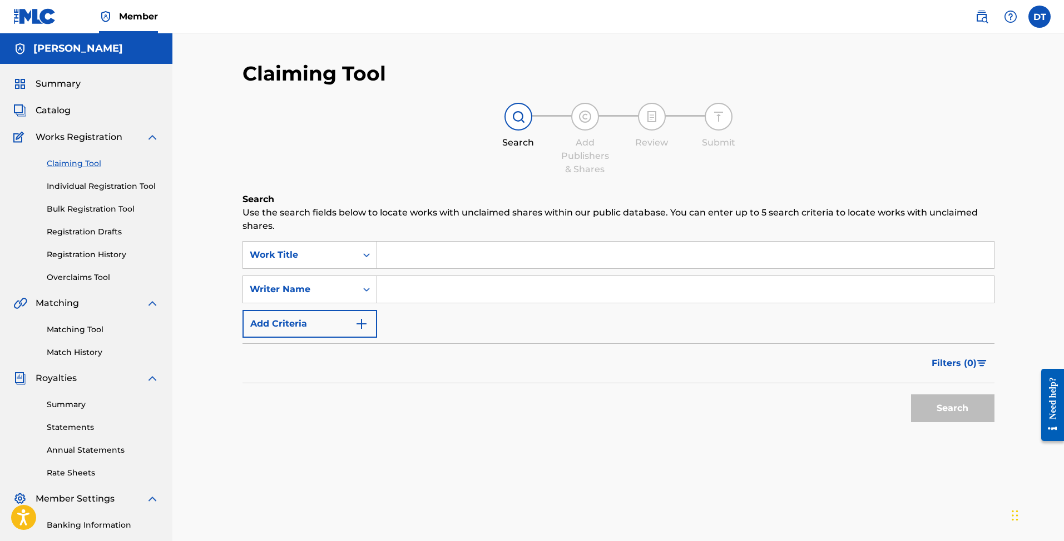
paste input "CUT EM' OFF"
type input "CUT EM' OFF"
click at [931, 402] on button "Search" at bounding box center [952, 409] width 83 height 28
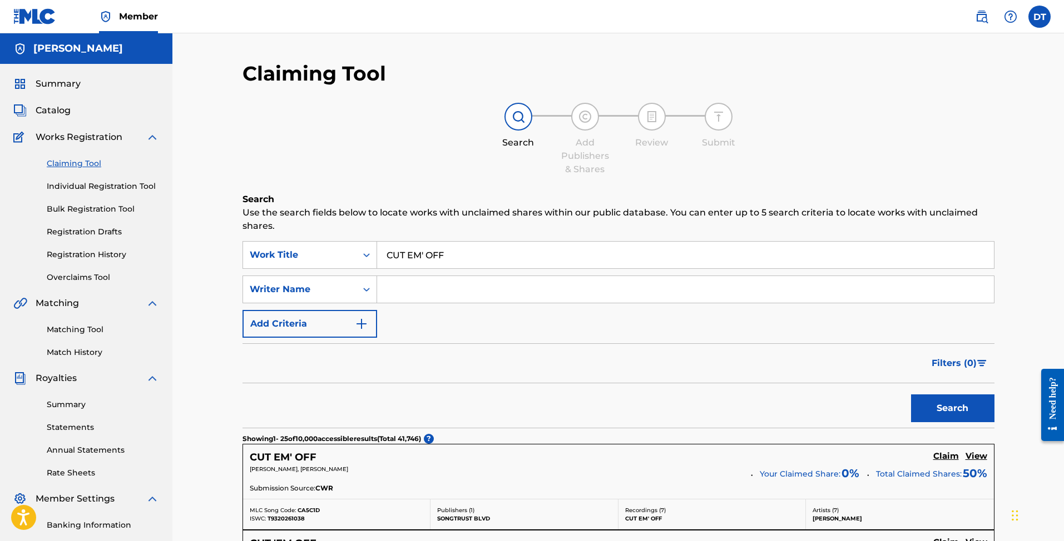
click at [100, 191] on link "Individual Registration Tool" at bounding box center [103, 187] width 112 height 12
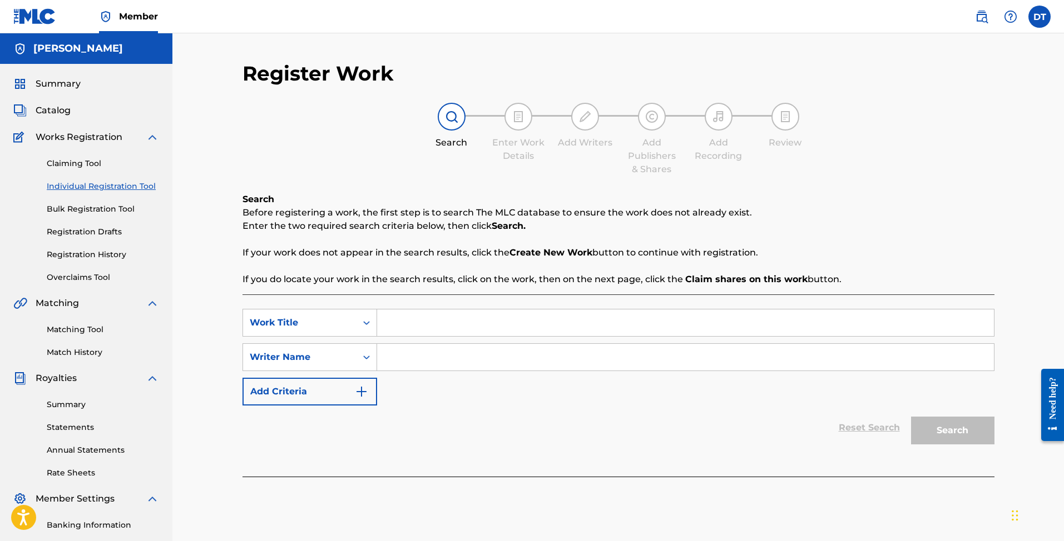
click at [432, 332] on input "Search Form" at bounding box center [685, 323] width 617 height 27
paste input "CUT EM' OFF"
type input "CUT EM' OFF"
click at [435, 351] on input "Search Form" at bounding box center [685, 357] width 617 height 27
type input "bri trilla"
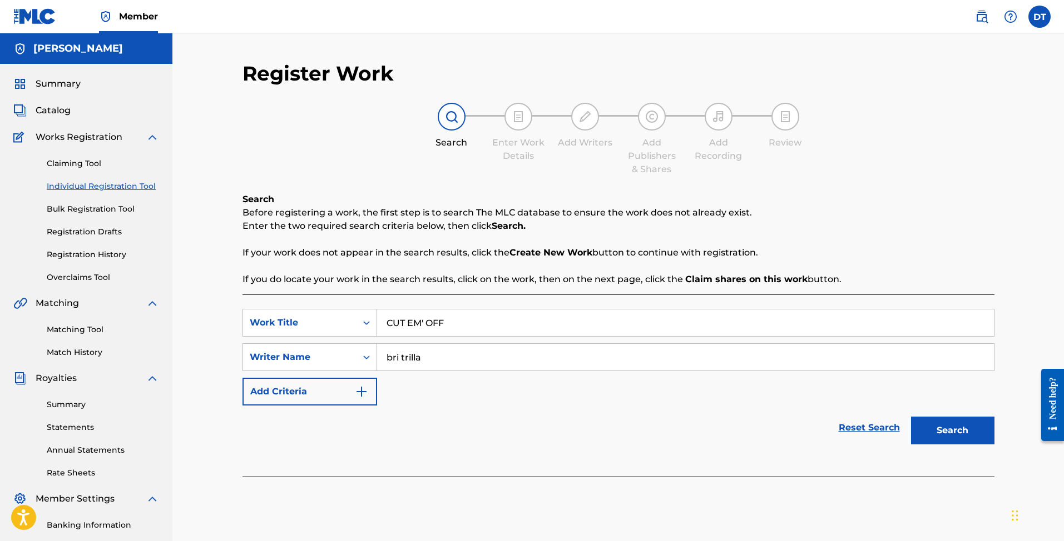
click at [943, 432] on button "Search" at bounding box center [952, 431] width 83 height 28
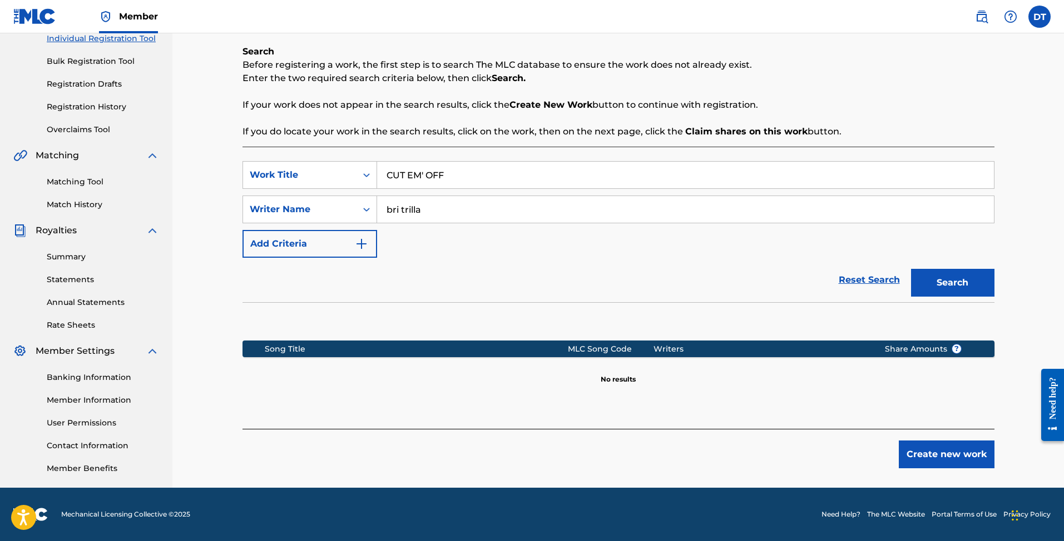
scroll to position [148, 0]
click at [937, 450] on button "Create new work" at bounding box center [946, 455] width 96 height 28
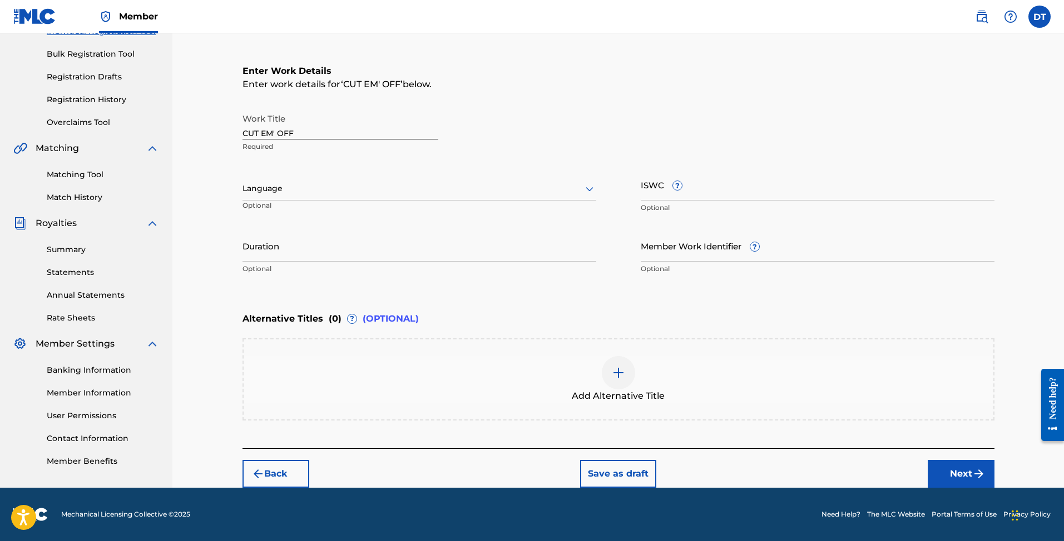
scroll to position [155, 0]
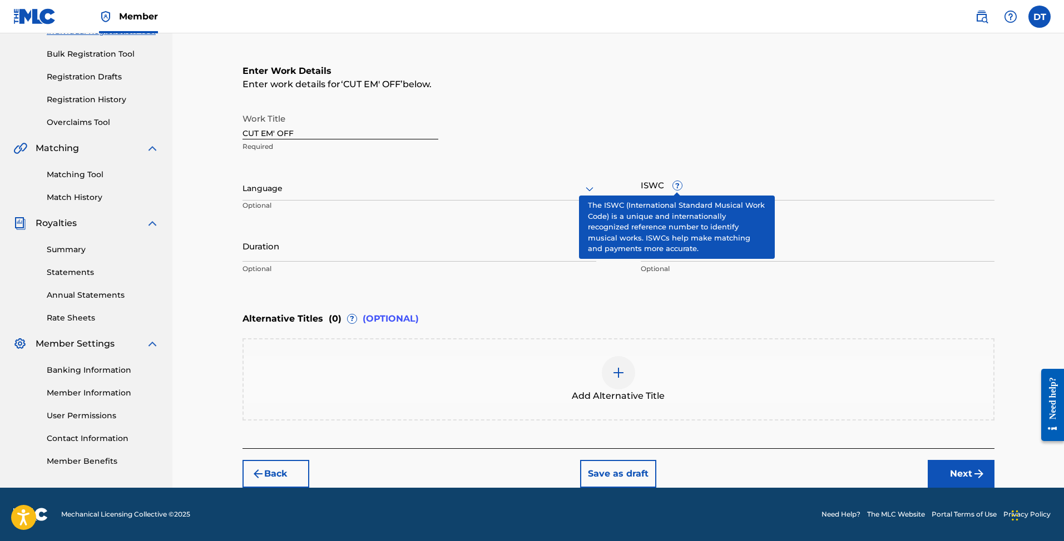
click at [678, 183] on span "?" at bounding box center [677, 185] width 9 height 9
click at [678, 183] on input "ISWC ?" at bounding box center [817, 185] width 354 height 32
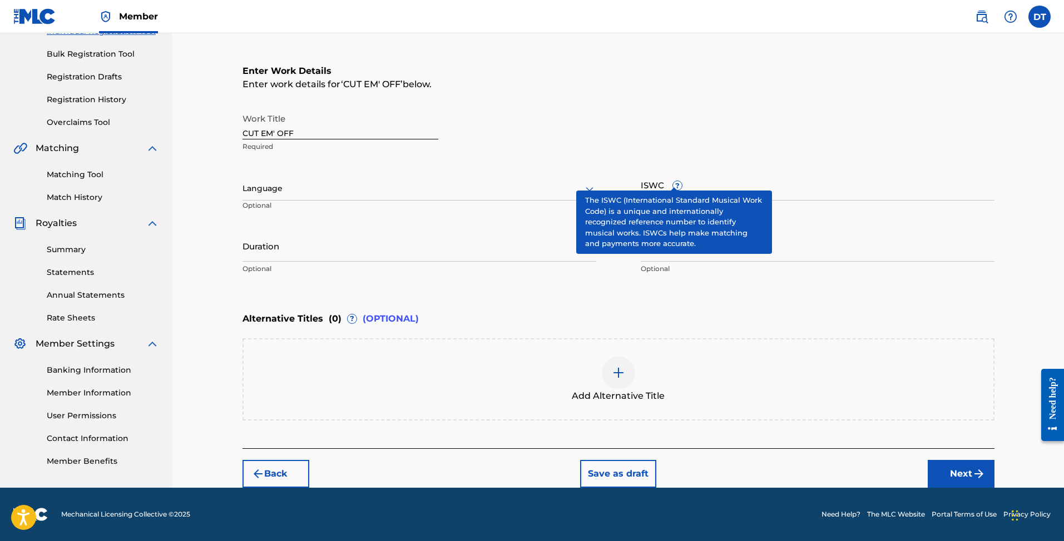
click at [678, 183] on span "?" at bounding box center [677, 185] width 9 height 9
click at [678, 183] on input "ISWC ?" at bounding box center [817, 185] width 354 height 32
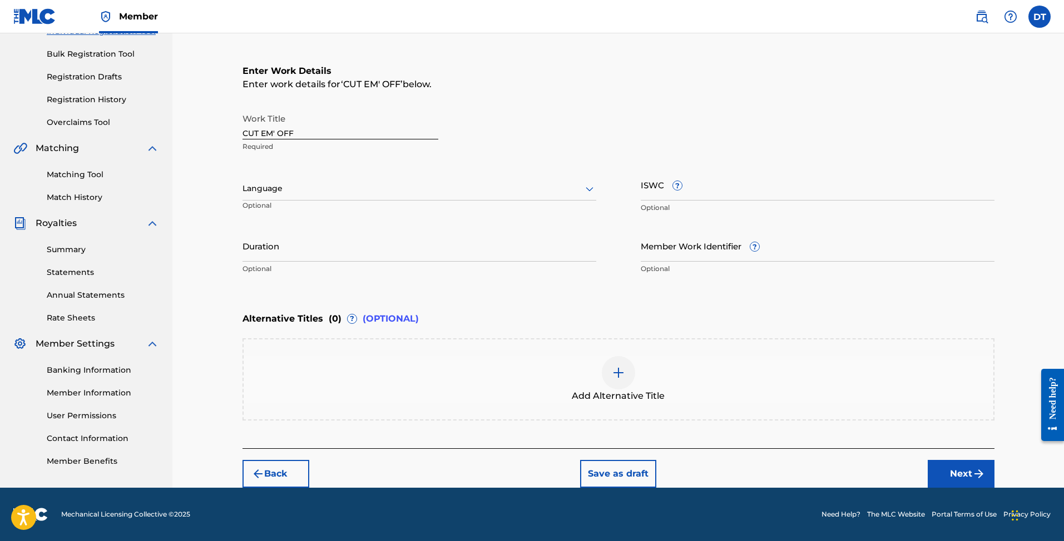
drag, startPoint x: 609, startPoint y: 161, endPoint x: 603, endPoint y: 174, distance: 14.7
click at [609, 161] on div "Work Title CUT EM' OFF Required Language Optional ISWC ? Optional Duration Opti…" at bounding box center [618, 194] width 752 height 172
click at [590, 190] on icon at bounding box center [589, 189] width 8 height 4
click at [590, 190] on icon at bounding box center [589, 188] width 8 height 4
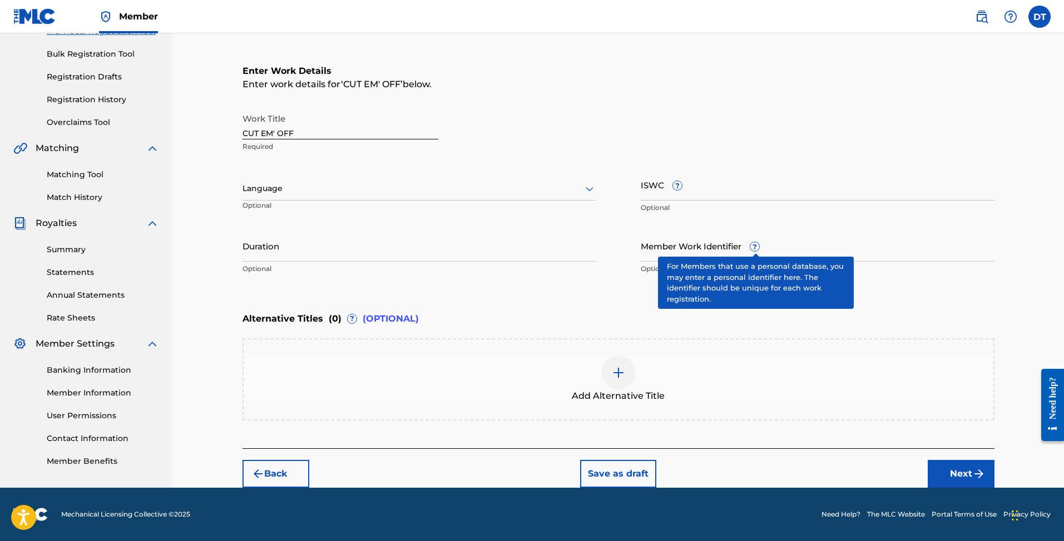
click at [755, 250] on span "?" at bounding box center [754, 246] width 9 height 9
click at [755, 250] on input "Member Work Identifier ?" at bounding box center [817, 246] width 354 height 32
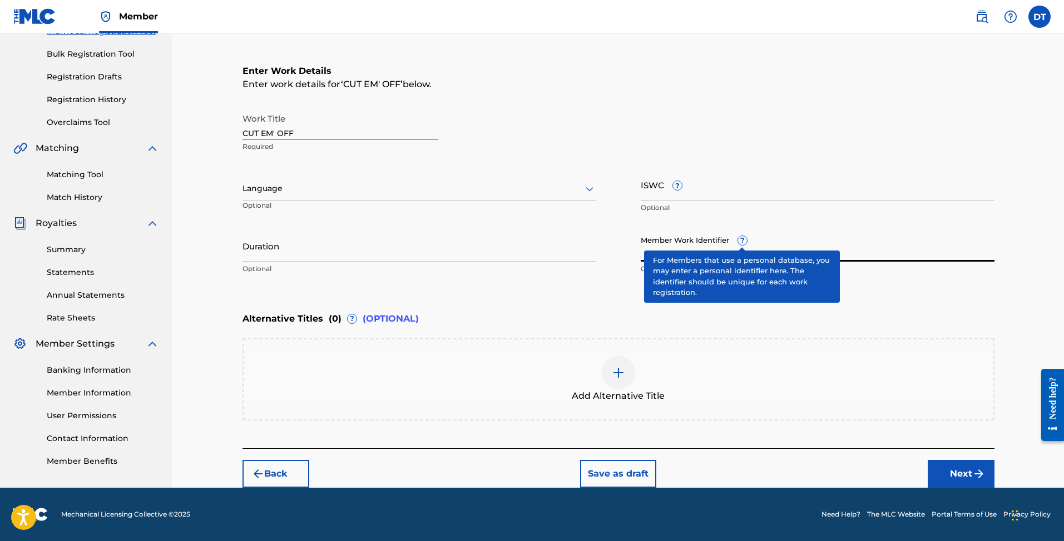
click at [744, 245] on div "Member Work Identifier ? Optional" at bounding box center [817, 255] width 354 height 50
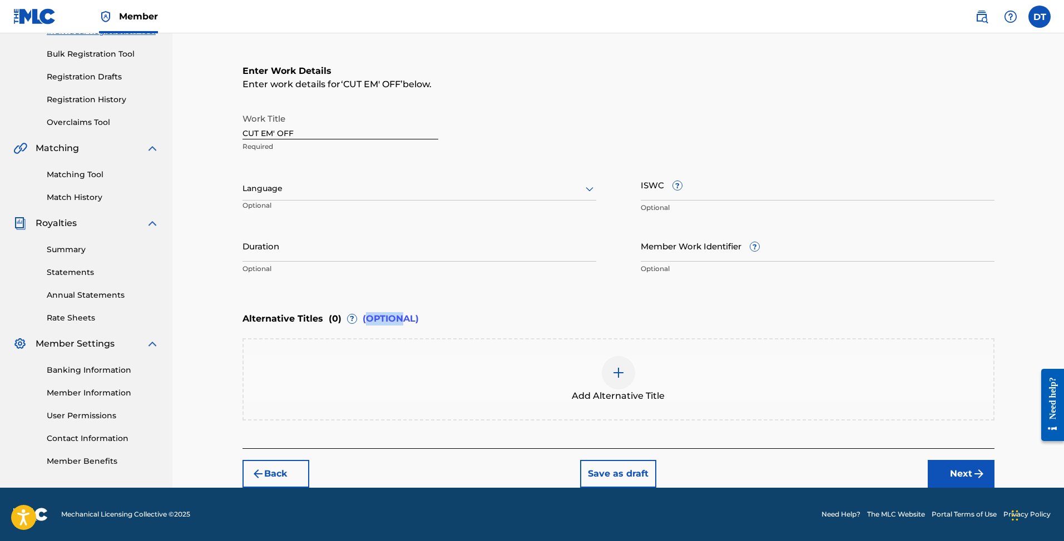
drag, startPoint x: 377, startPoint y: 319, endPoint x: 419, endPoint y: 317, distance: 42.3
click at [398, 319] on span "(OPTIONAL)" at bounding box center [390, 318] width 56 height 13
click at [441, 312] on div "Alternative Titles ( 0 ) ? (OPTIONAL)" at bounding box center [618, 319] width 752 height 24
click at [521, 323] on div "Alternative Titles ( 0 ) ? (OPTIONAL)" at bounding box center [618, 319] width 752 height 24
click at [967, 468] on button "Next" at bounding box center [960, 474] width 67 height 28
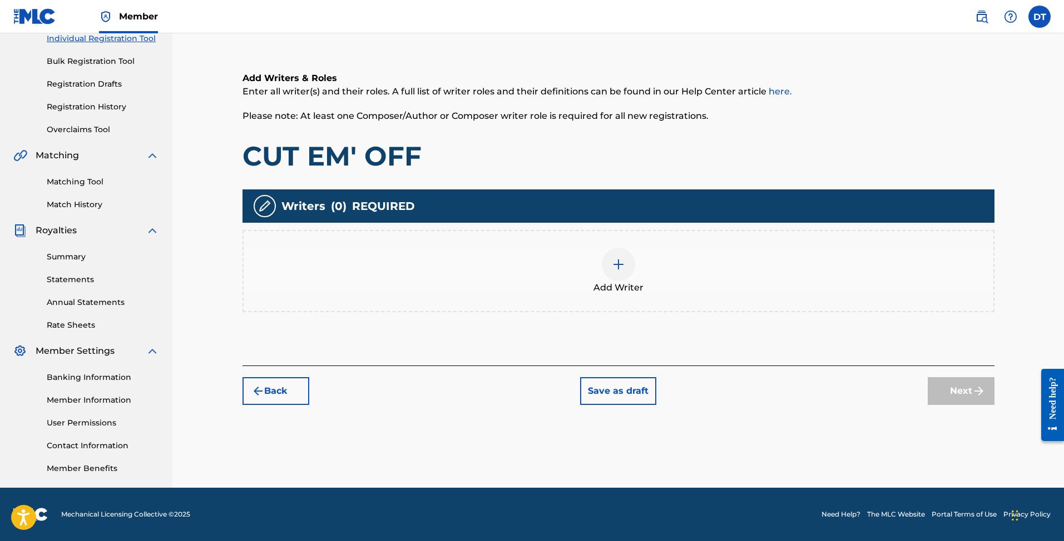
scroll to position [148, 0]
click at [265, 395] on button "Back" at bounding box center [275, 391] width 67 height 28
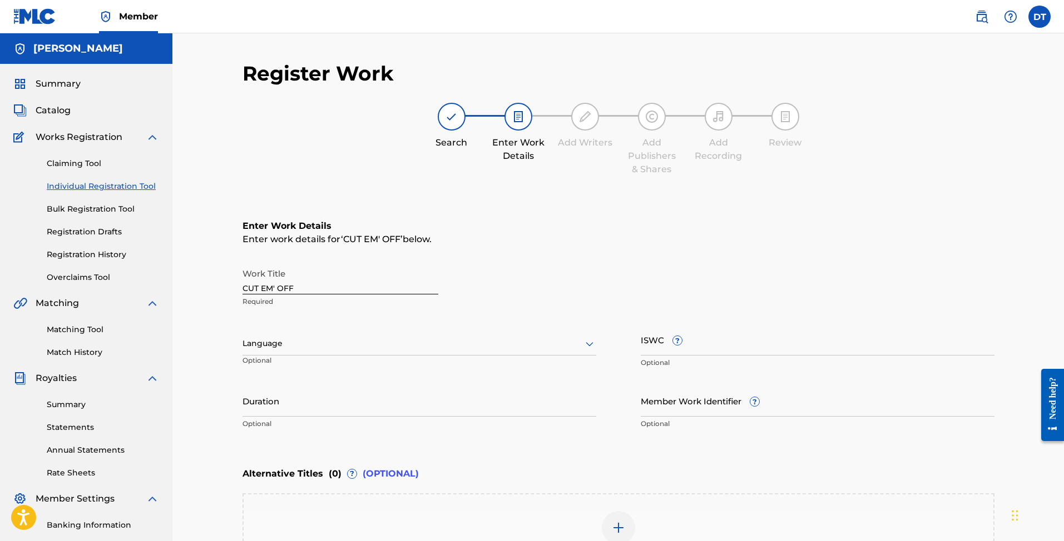
scroll to position [0, 0]
click at [319, 287] on input "CUT EM' OFF" at bounding box center [340, 279] width 196 height 32
click at [470, 245] on div "Enter work details for ‘ ’ below." at bounding box center [618, 239] width 752 height 13
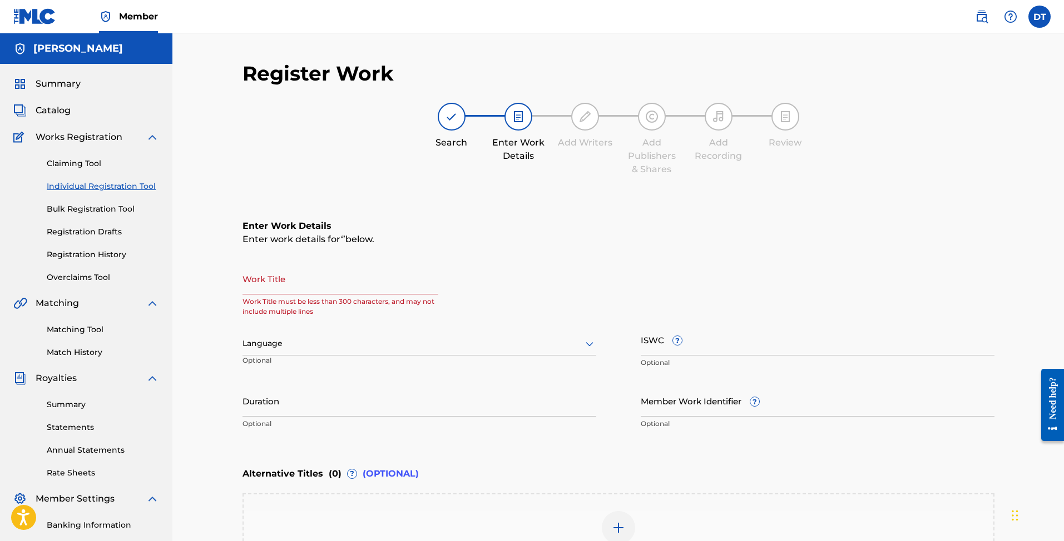
click at [57, 48] on h5 "[PERSON_NAME]" at bounding box center [78, 48] width 90 height 13
click at [50, 24] on img at bounding box center [34, 16] width 43 height 16
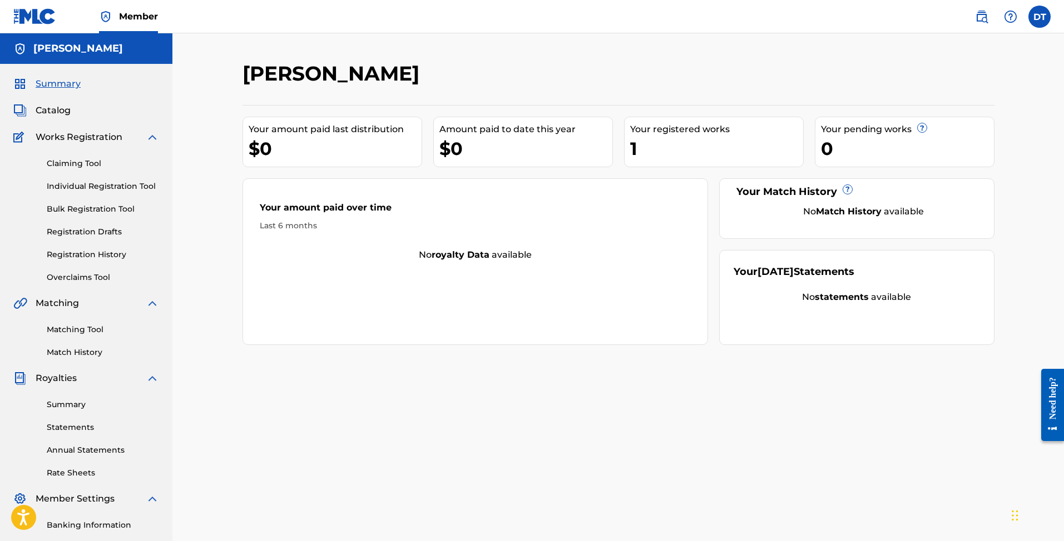
click at [106, 185] on link "Individual Registration Tool" at bounding box center [103, 187] width 112 height 12
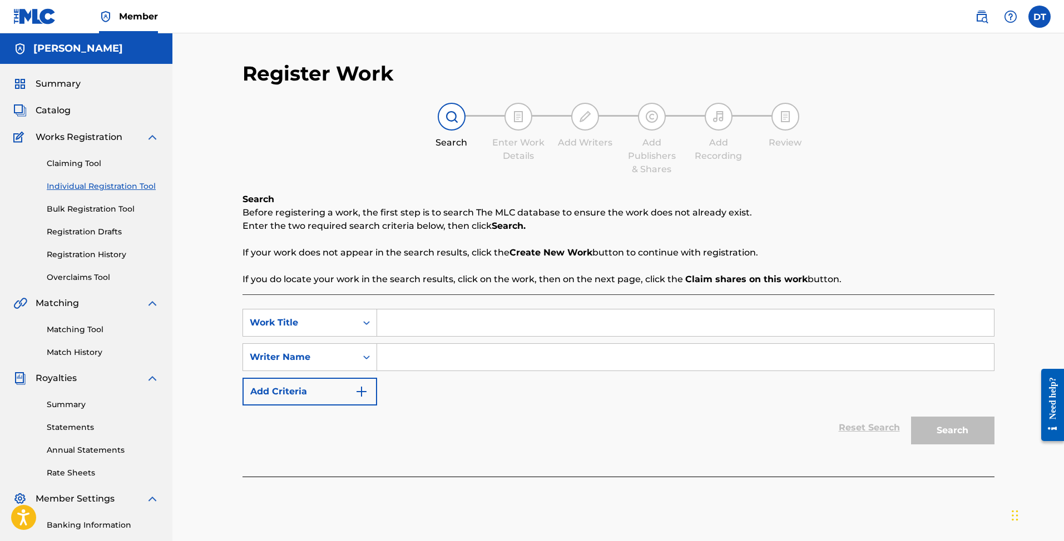
click at [61, 107] on span "Catalog" at bounding box center [53, 110] width 35 height 13
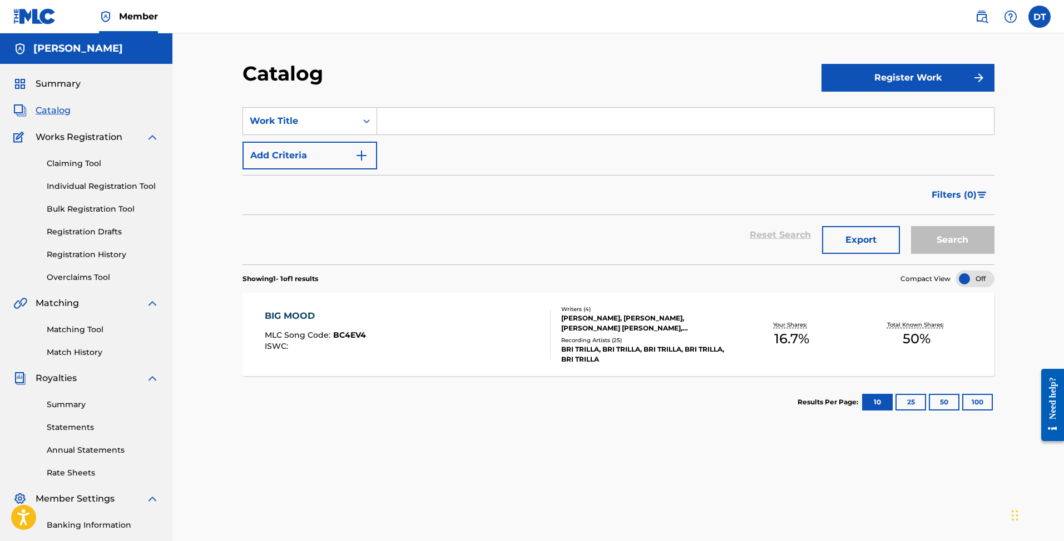
click at [983, 74] on img "submit" at bounding box center [978, 77] width 13 height 13
click at [865, 108] on link "Individual" at bounding box center [907, 114] width 173 height 27
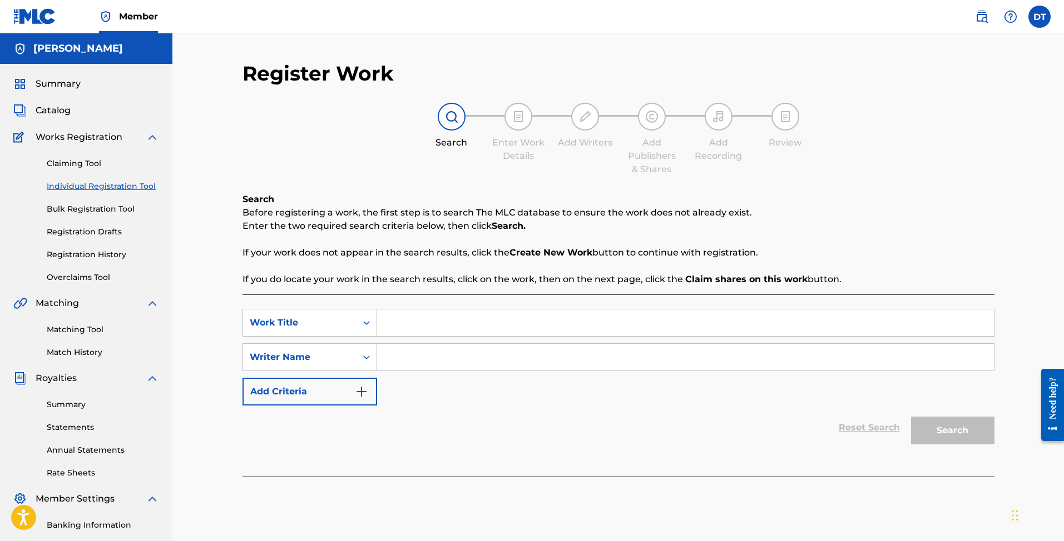
paste input "CUT EM' OFF"
type input "CUT EM' OFF"
click at [435, 358] on input "Search Form" at bounding box center [685, 357] width 617 height 27
type input "Bri Trilla"
click at [963, 430] on button "Search" at bounding box center [952, 431] width 83 height 28
